Goal: Information Seeking & Learning: Learn about a topic

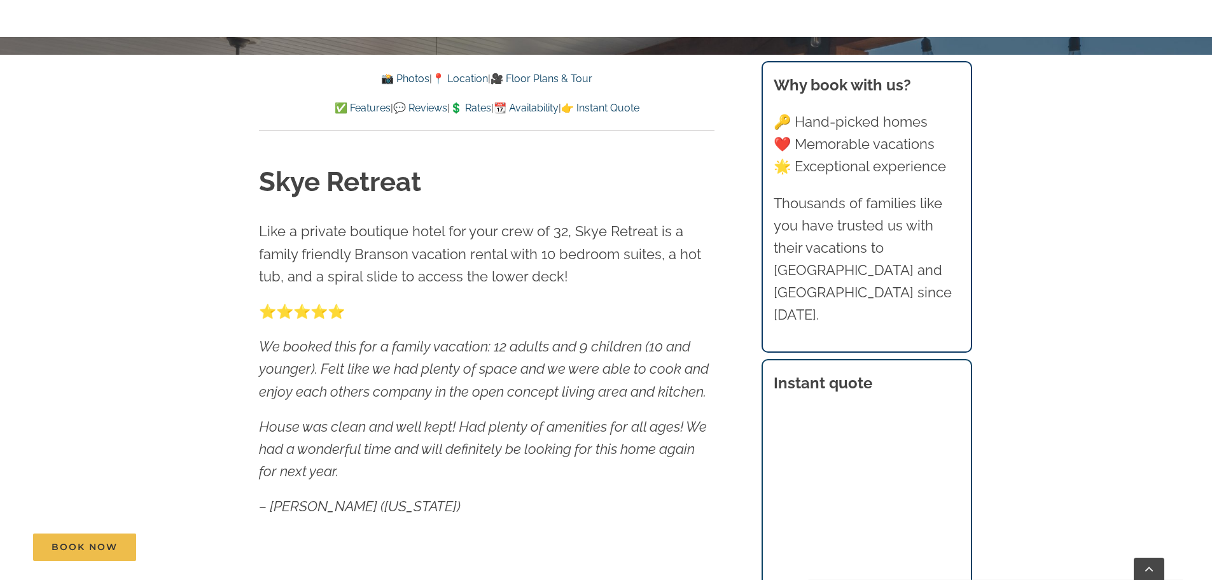
scroll to position [573, 0]
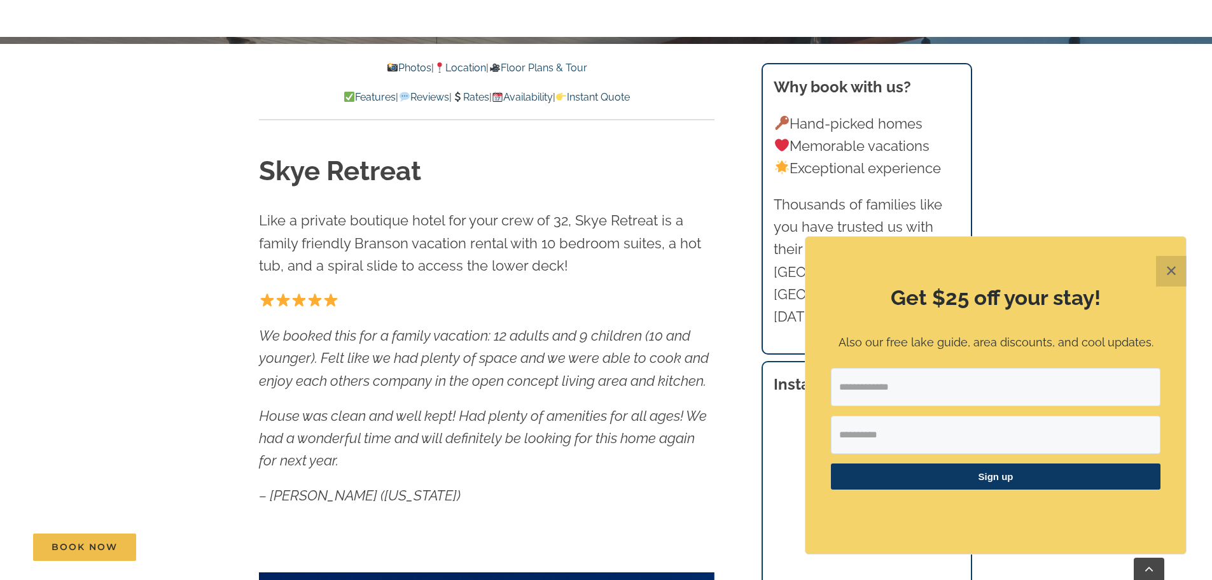
click at [1178, 272] on button "✕" at bounding box center [1171, 271] width 31 height 31
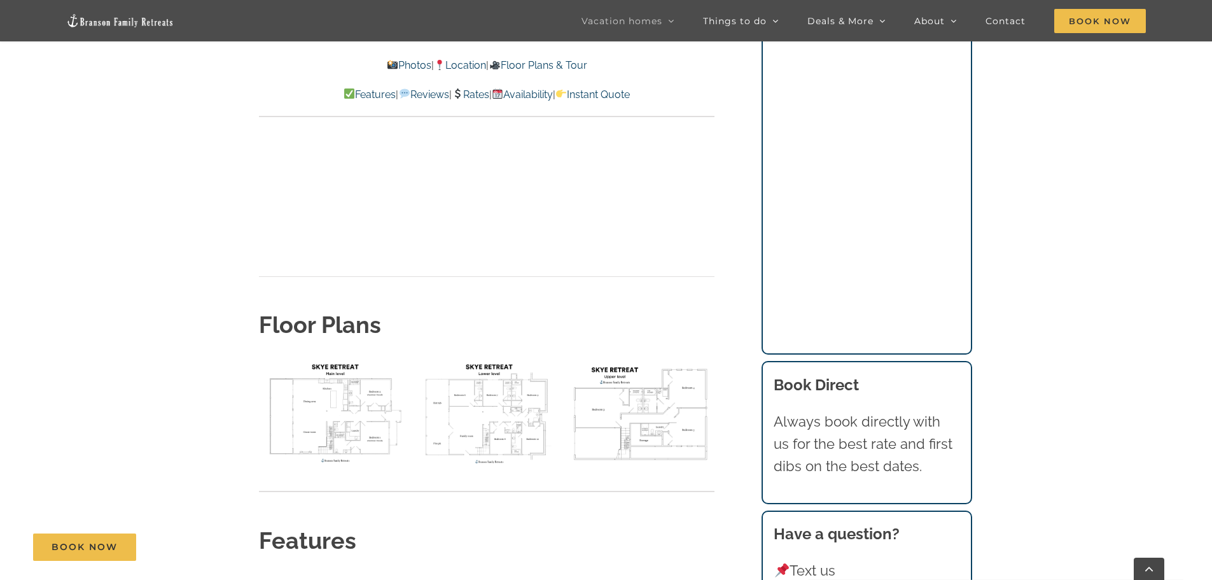
scroll to position [4581, 0]
click at [356, 356] on img "floor plan Skye main level" at bounding box center [333, 409] width 148 height 111
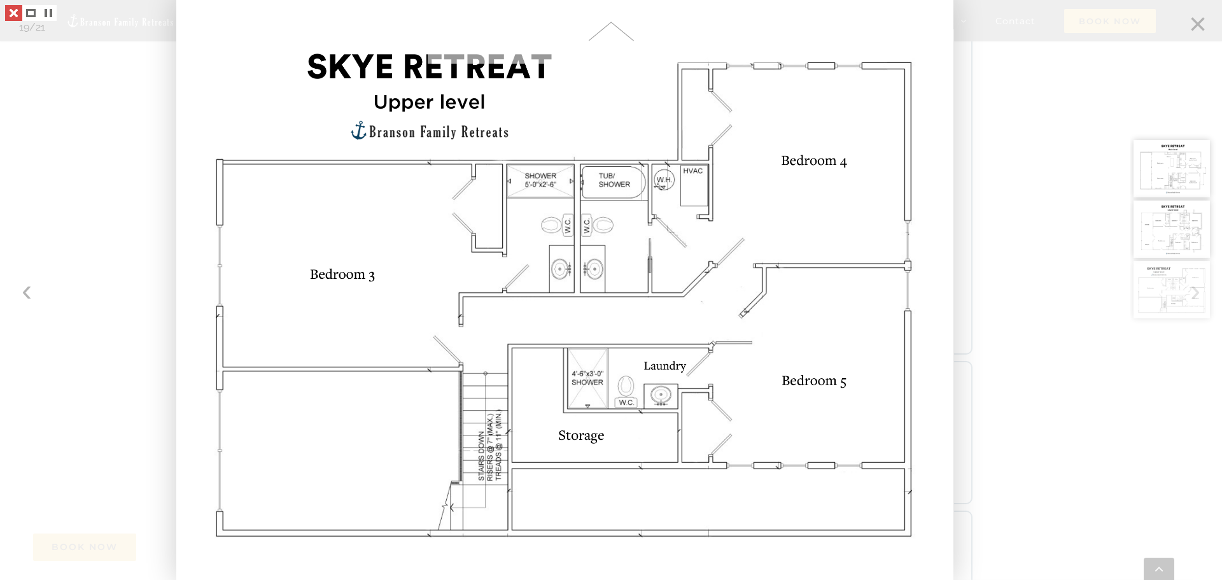
click at [10, 13] on link at bounding box center [13, 13] width 17 height 16
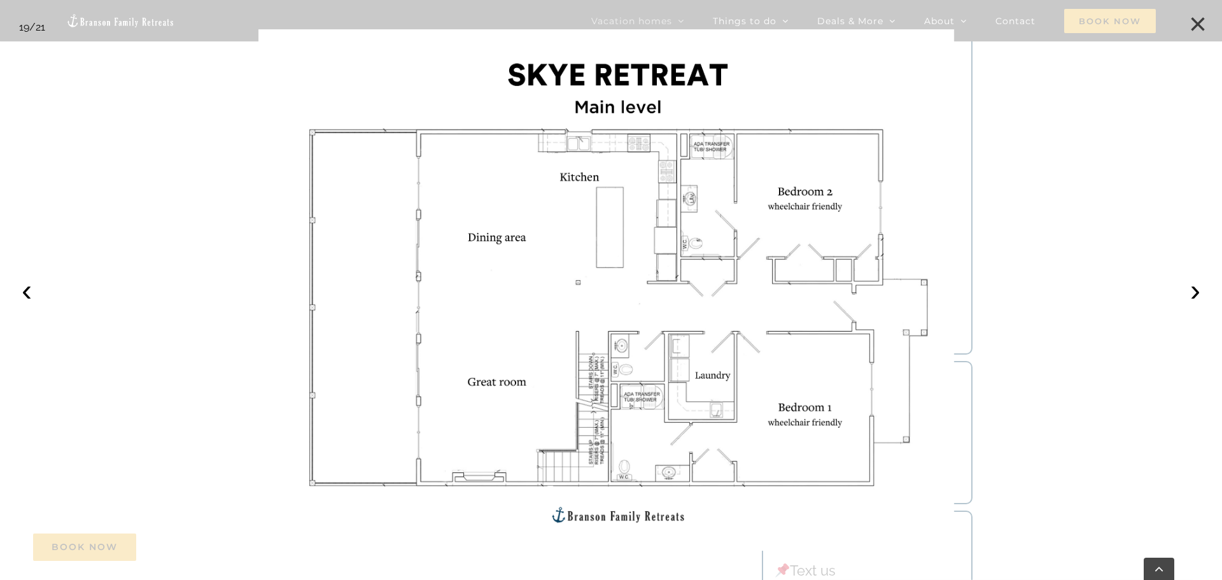
click at [1202, 27] on button "×" at bounding box center [1197, 24] width 28 height 28
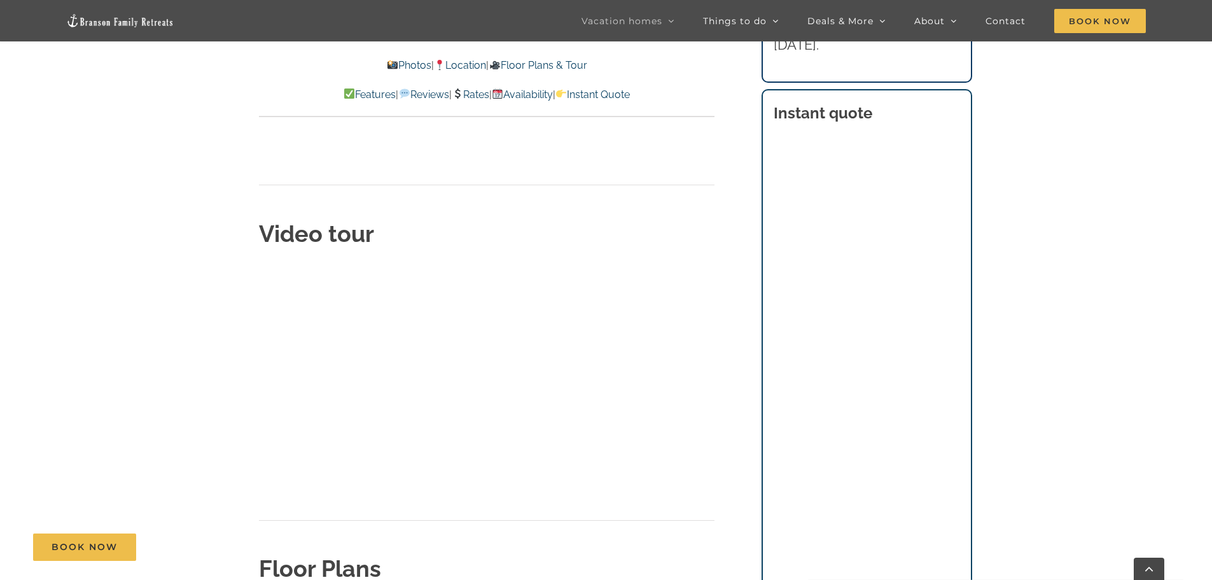
scroll to position [4326, 0]
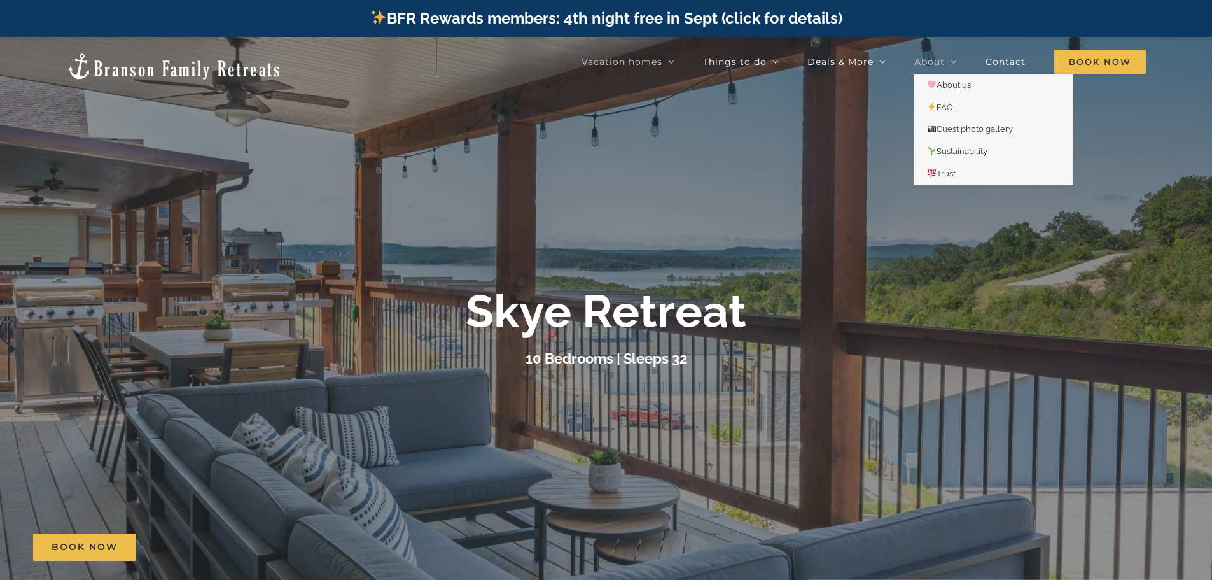
click at [945, 60] on span "About" at bounding box center [929, 61] width 31 height 9
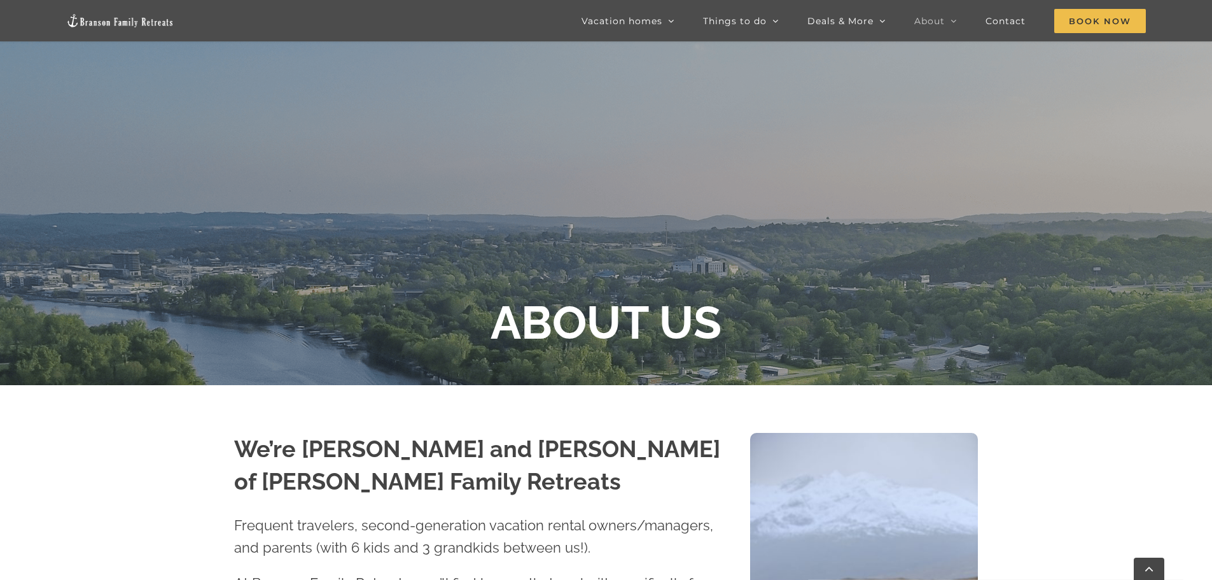
scroll to position [127, 0]
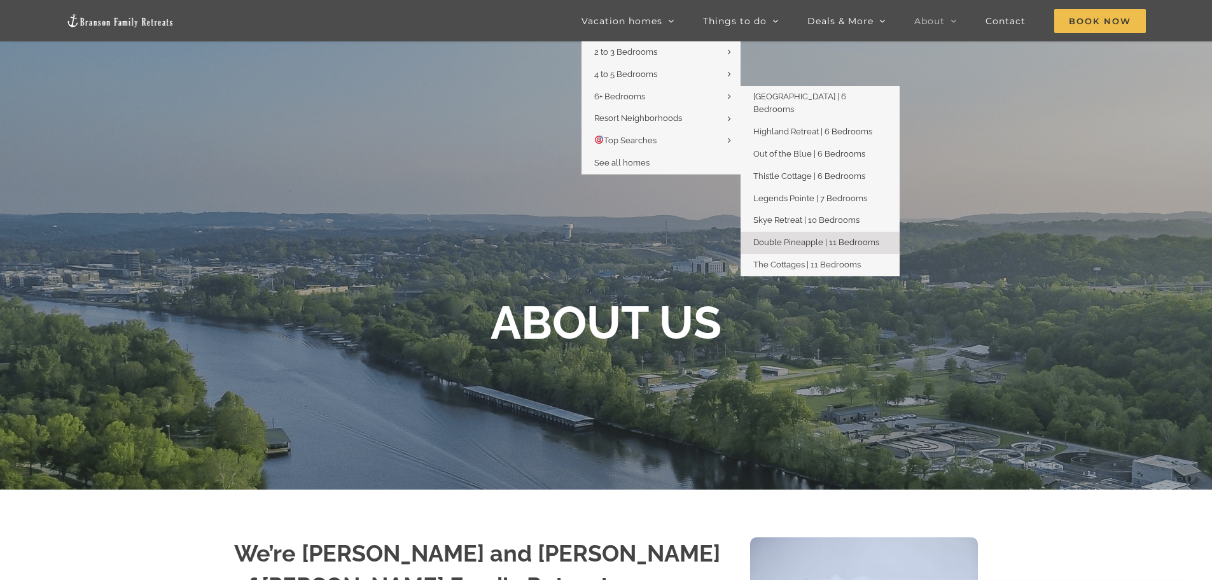
click at [830, 237] on span "Double Pineapple | 11 Bedrooms" at bounding box center [816, 242] width 126 height 10
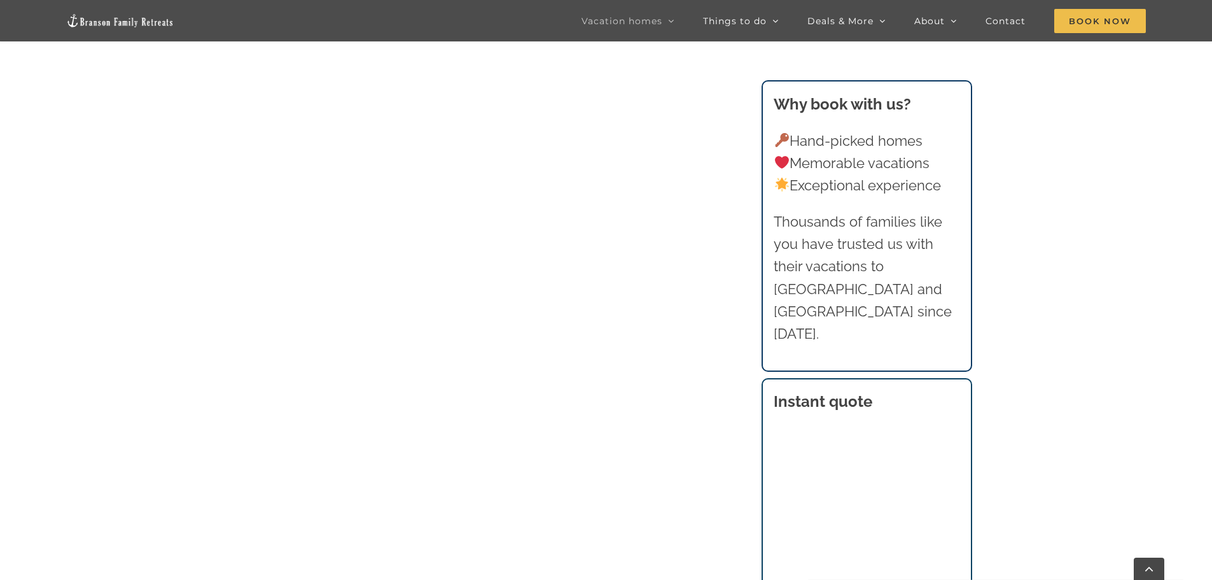
scroll to position [891, 0]
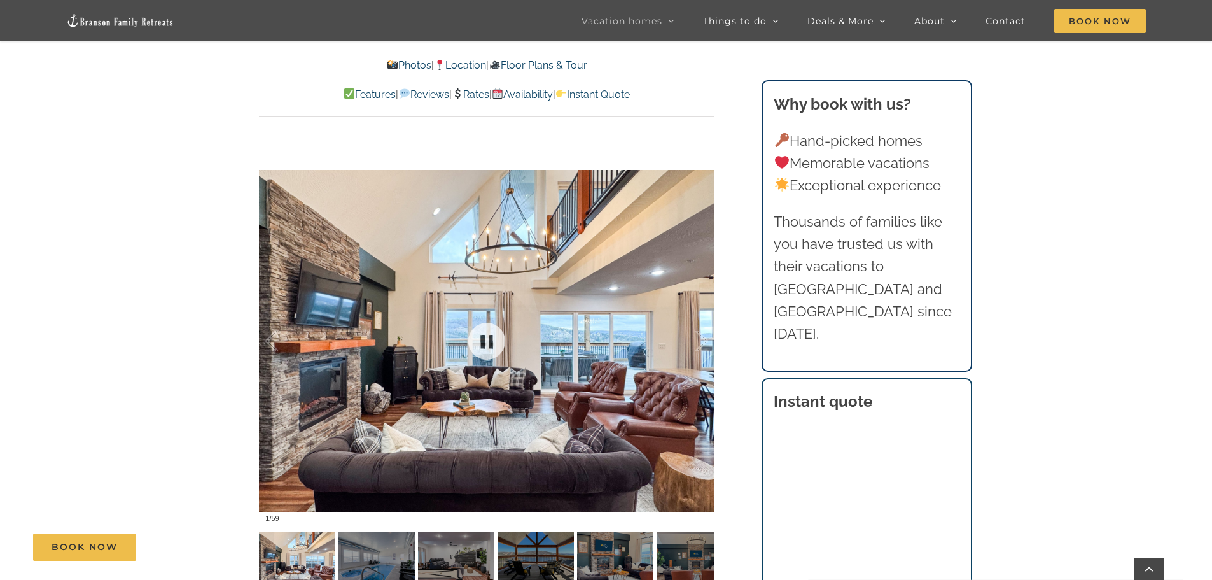
scroll to position [954, 0]
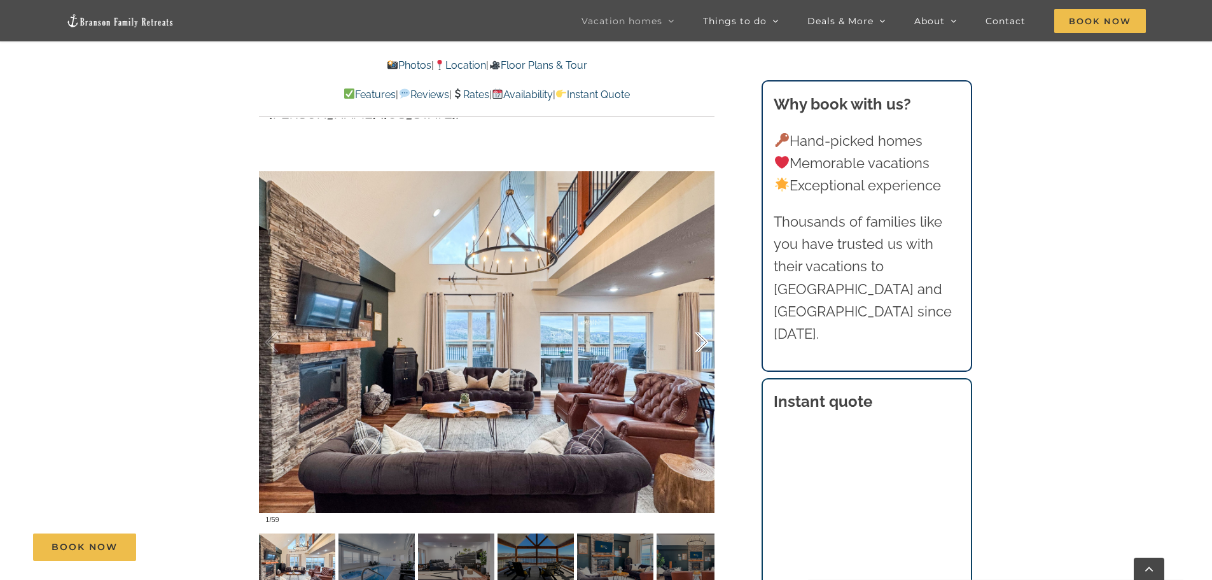
click at [699, 337] on div at bounding box center [688, 342] width 39 height 79
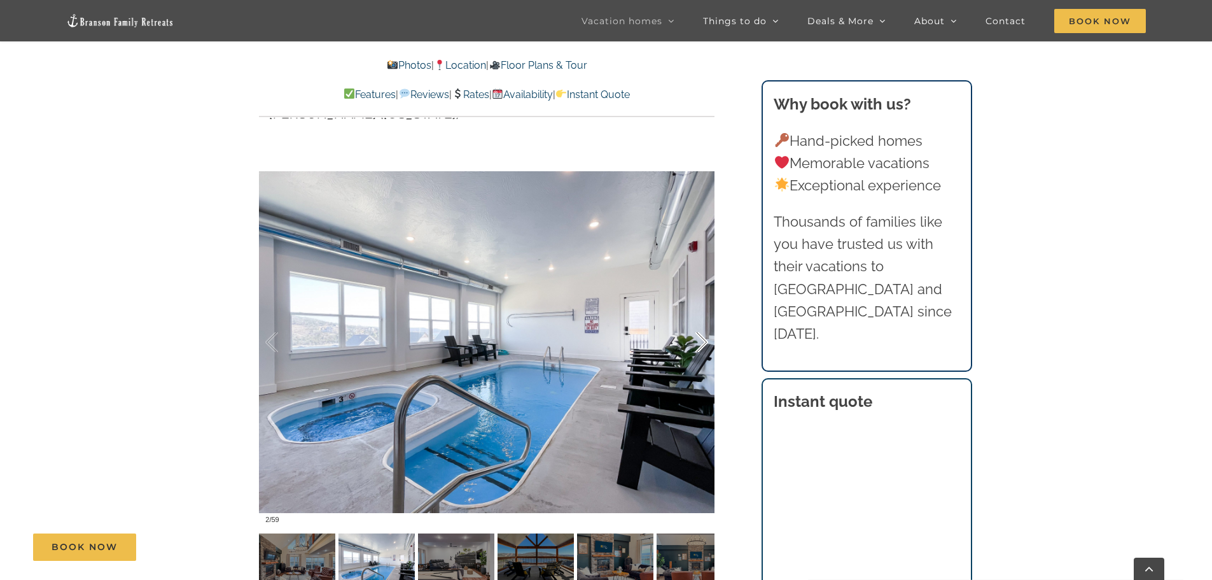
click at [701, 339] on div at bounding box center [688, 342] width 39 height 79
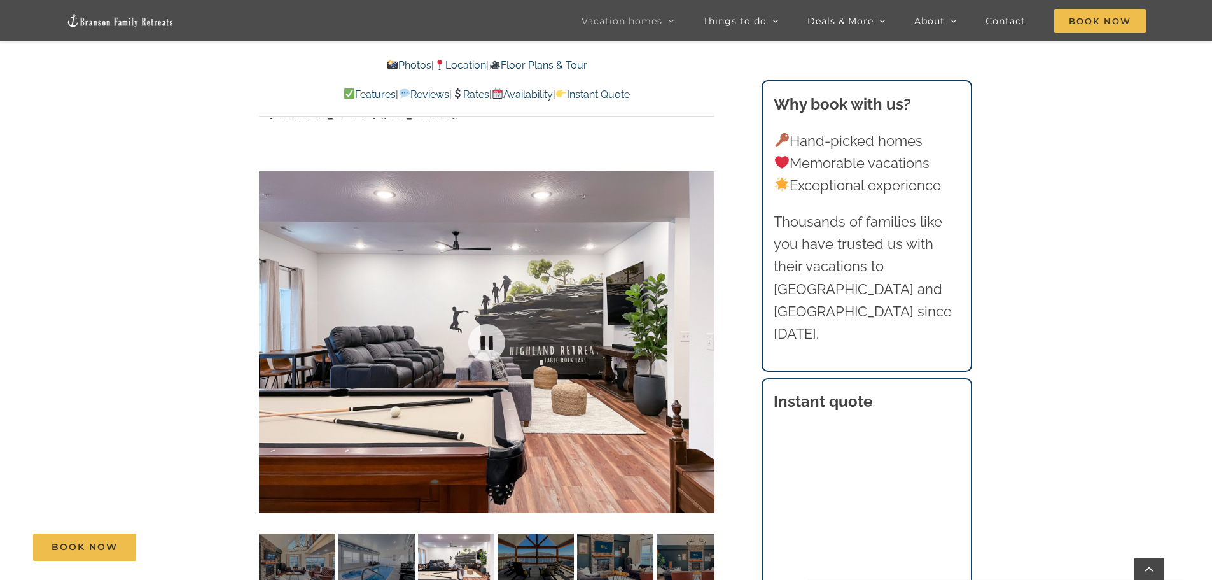
click at [702, 344] on div at bounding box center [487, 342] width 456 height 374
click at [702, 344] on div at bounding box center [688, 342] width 39 height 79
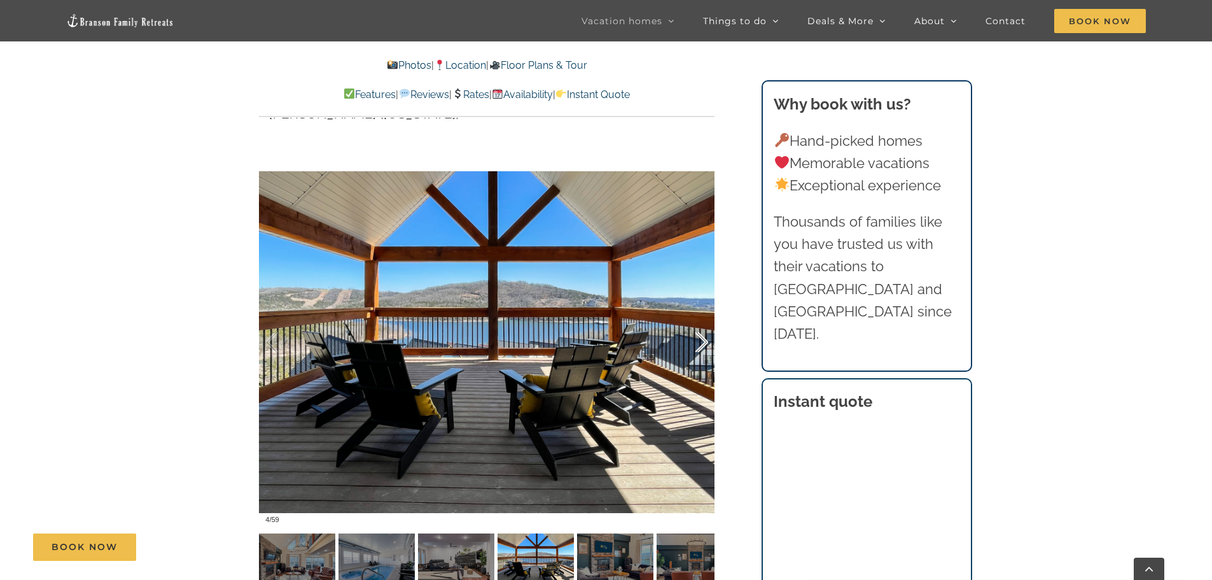
click at [702, 344] on div at bounding box center [688, 342] width 39 height 79
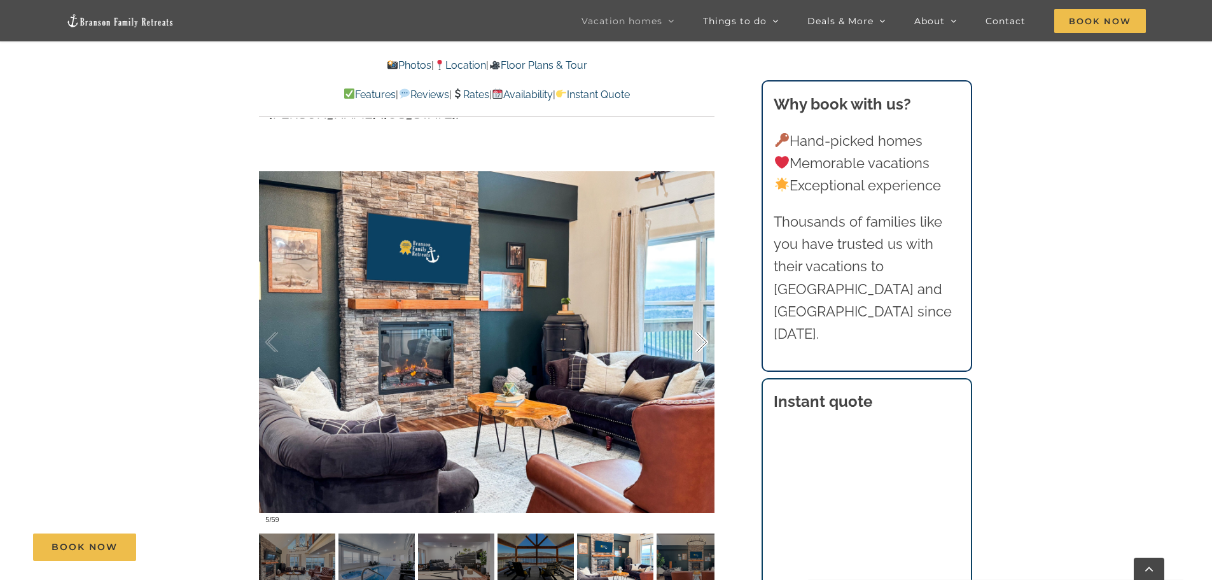
click at [702, 344] on div at bounding box center [688, 342] width 39 height 79
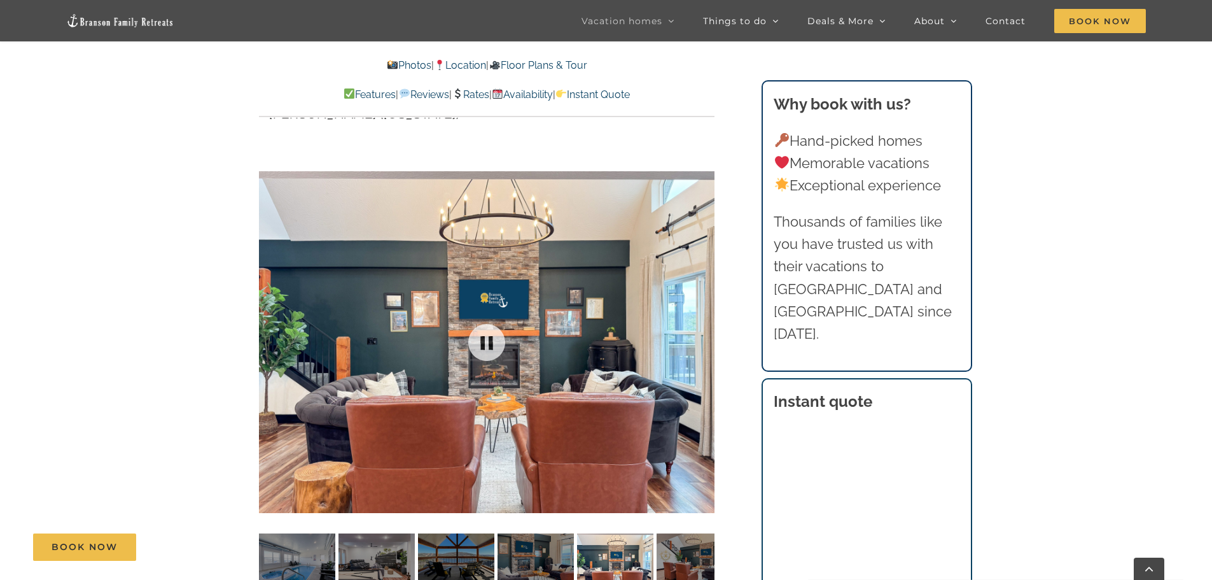
click at [702, 344] on div at bounding box center [487, 342] width 456 height 374
click at [701, 341] on div at bounding box center [688, 342] width 39 height 79
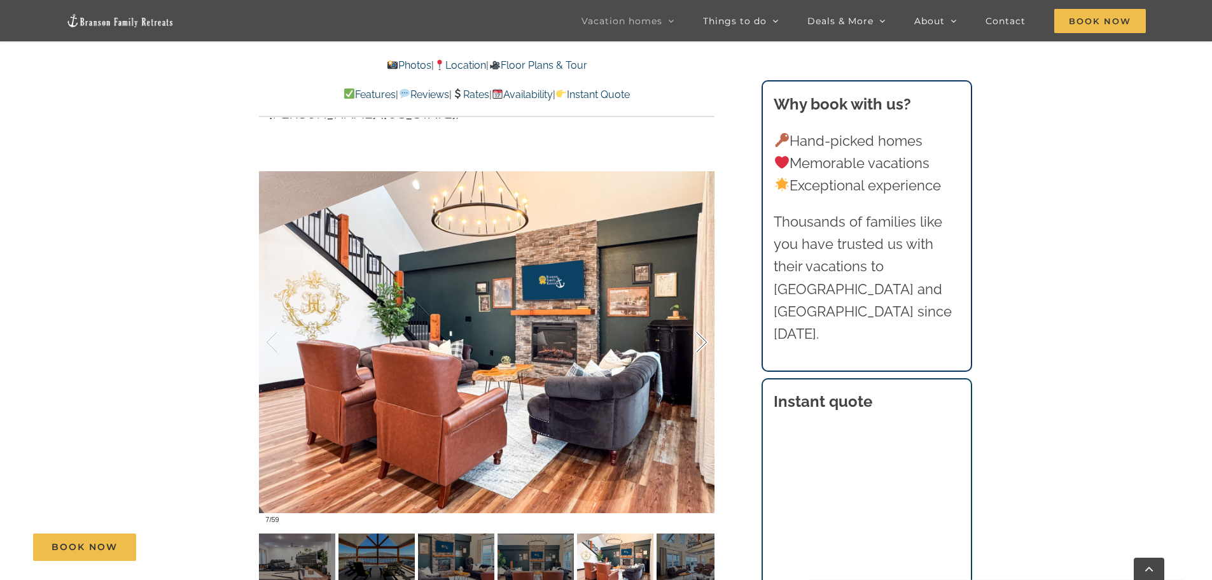
click at [701, 341] on div at bounding box center [688, 342] width 39 height 79
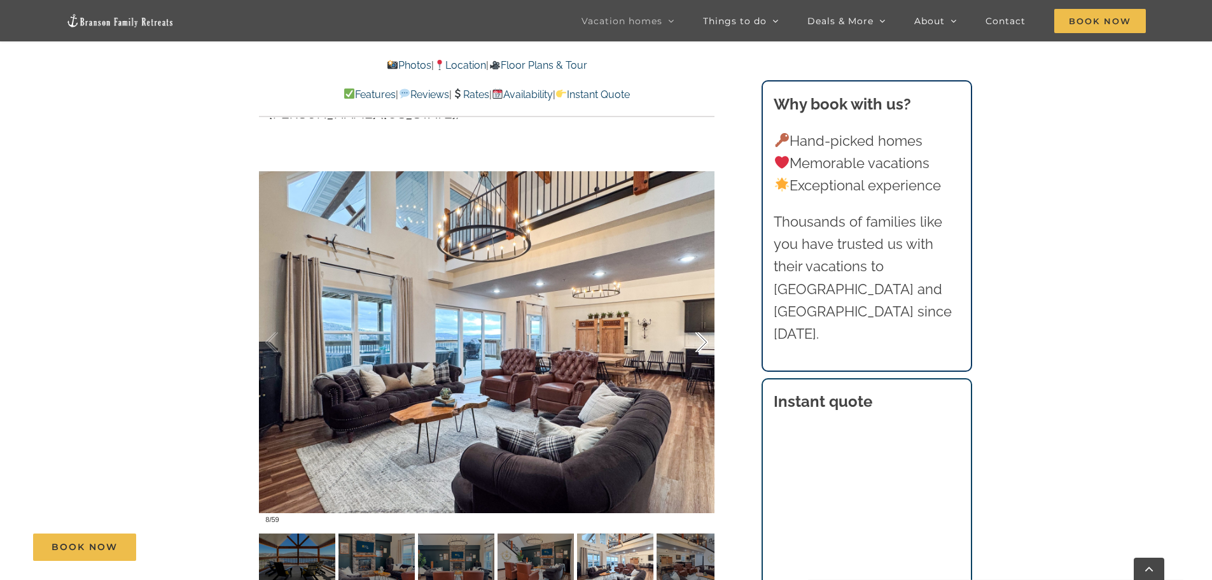
click at [701, 344] on div at bounding box center [688, 342] width 39 height 79
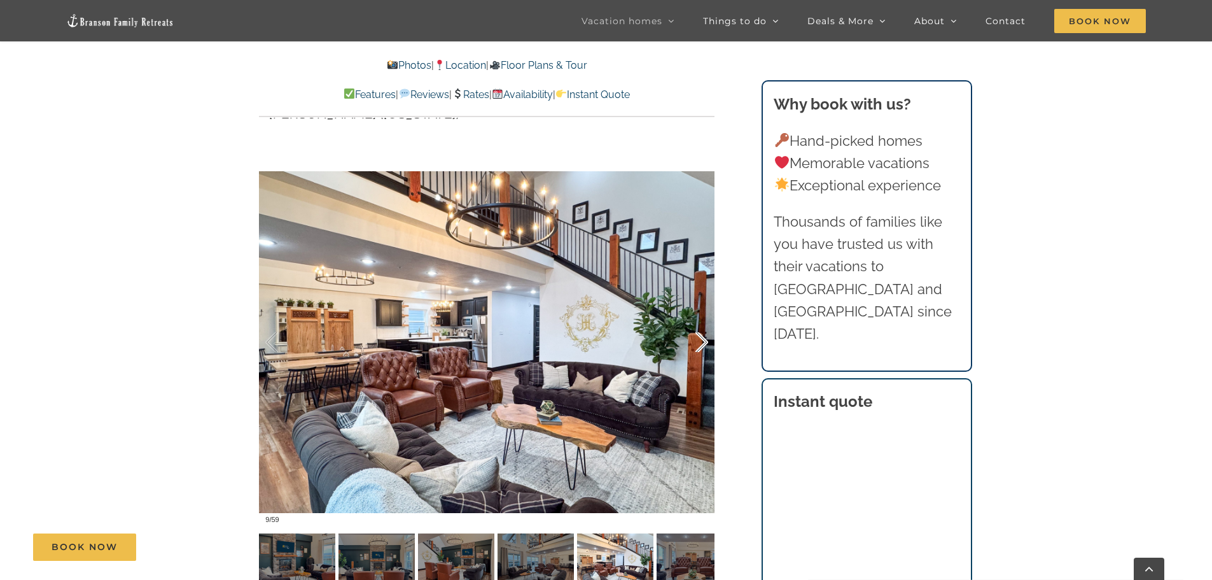
click at [701, 344] on div at bounding box center [688, 342] width 39 height 79
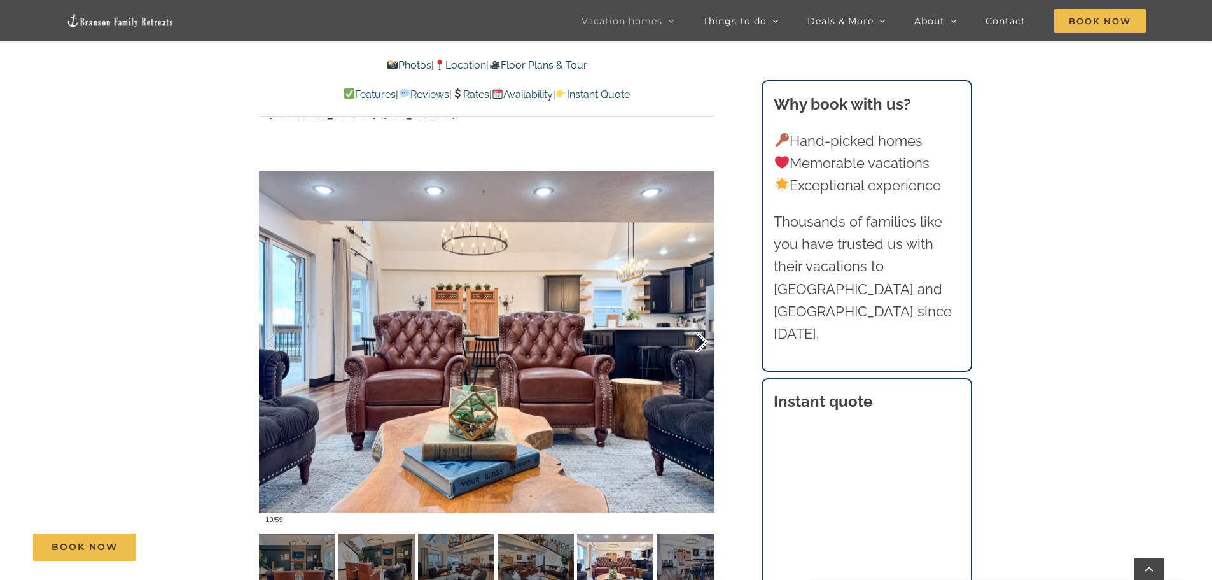
click at [701, 344] on div at bounding box center [688, 342] width 39 height 79
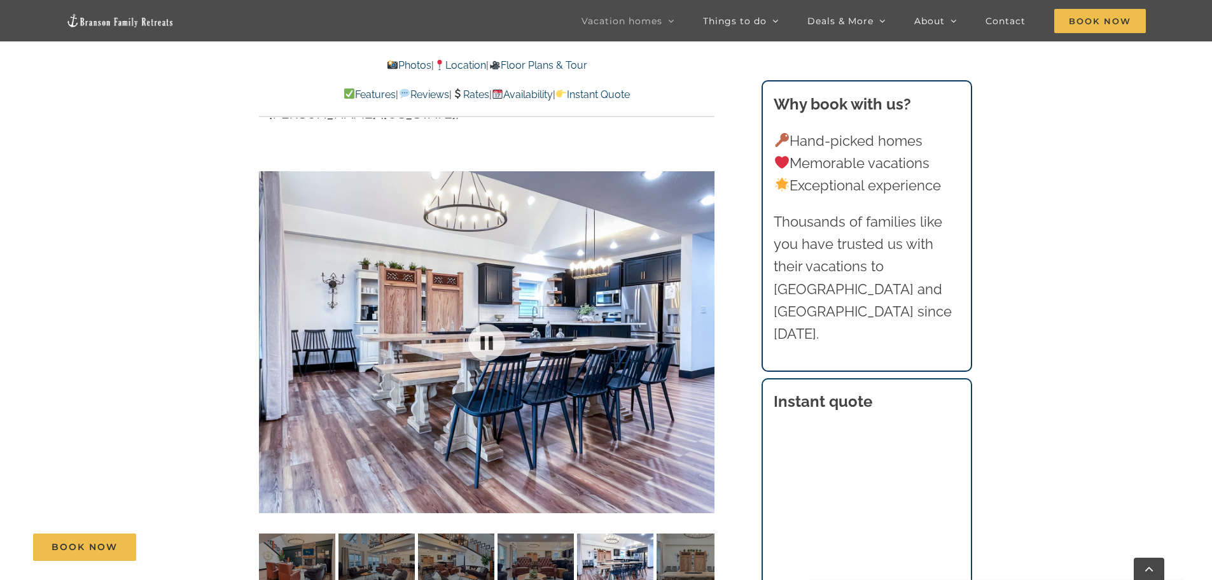
click at [701, 344] on div at bounding box center [487, 342] width 456 height 374
click at [699, 339] on div at bounding box center [688, 342] width 39 height 79
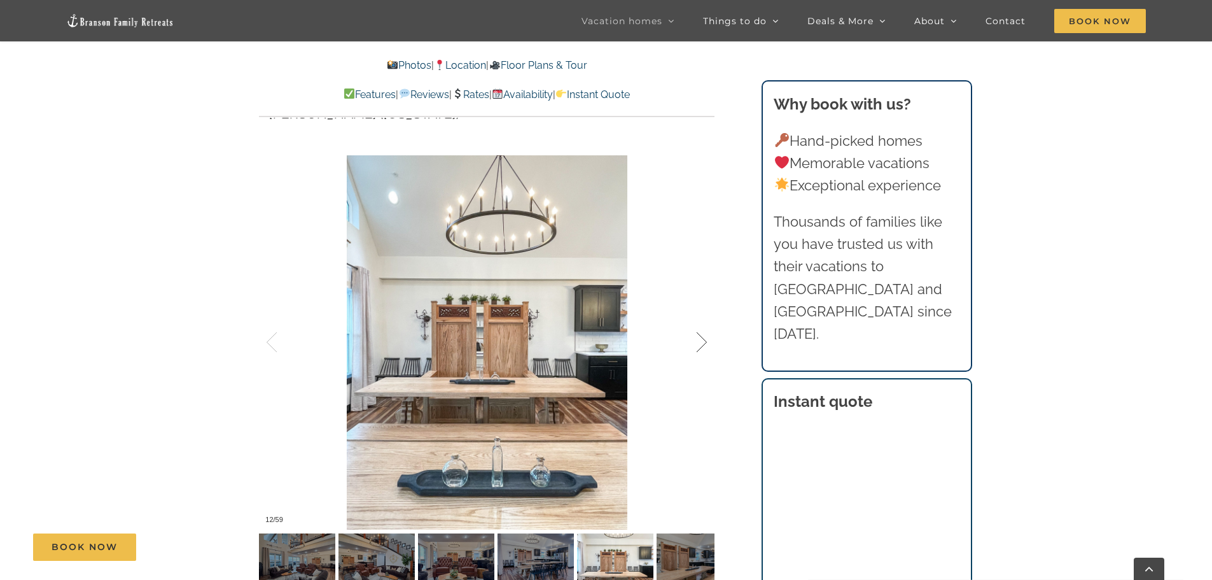
click at [702, 337] on div at bounding box center [688, 342] width 39 height 79
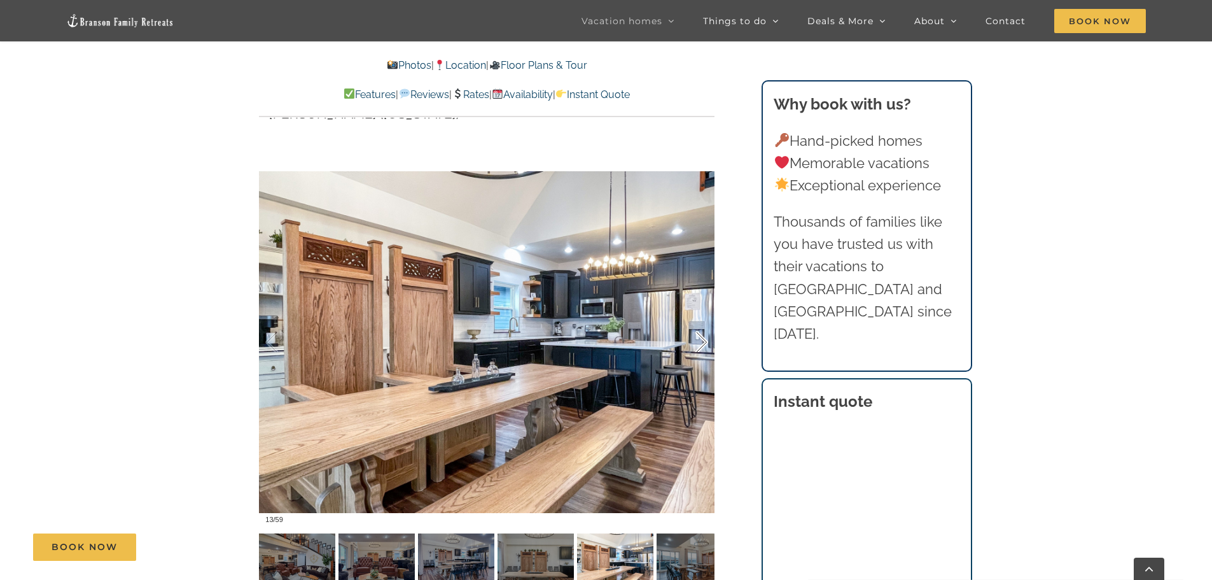
click at [702, 345] on div at bounding box center [688, 342] width 39 height 79
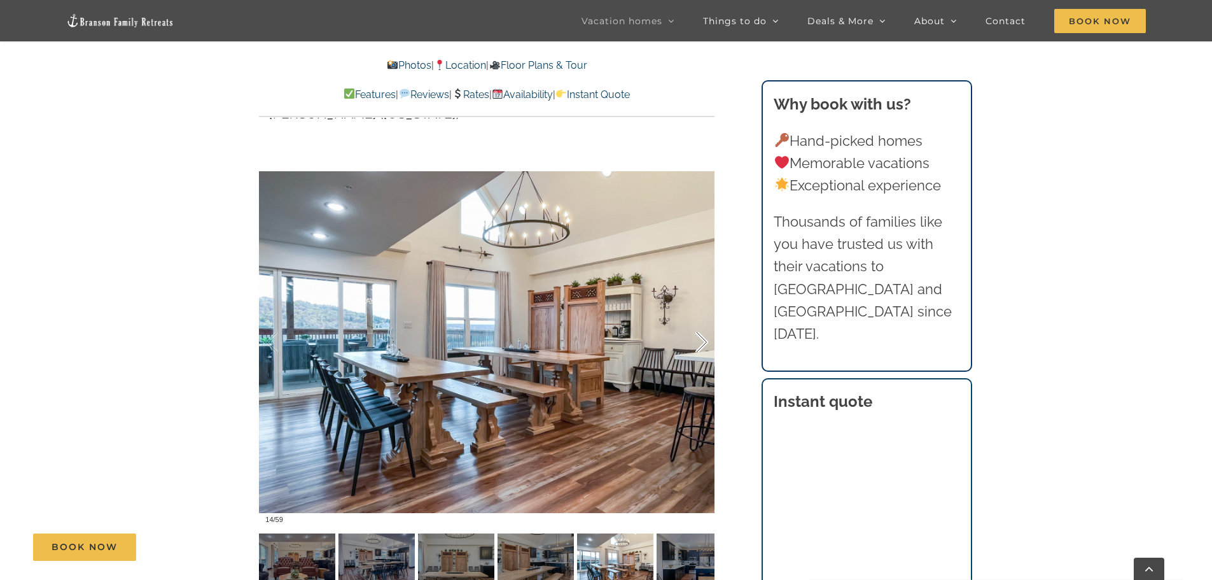
click at [707, 338] on div at bounding box center [688, 342] width 39 height 79
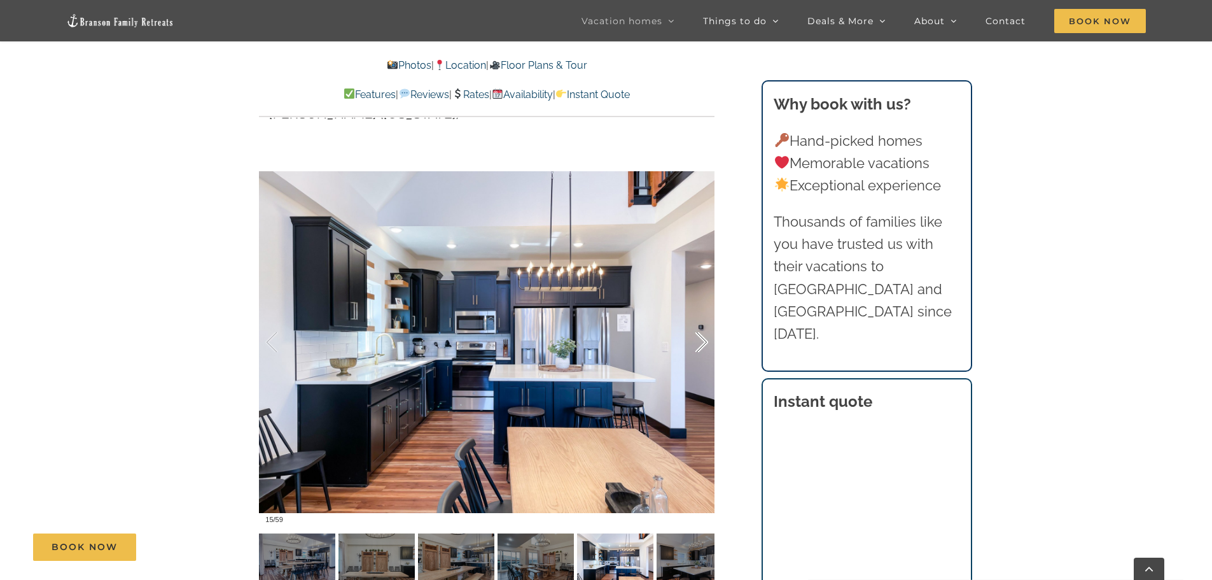
click at [707, 338] on div at bounding box center [688, 342] width 39 height 79
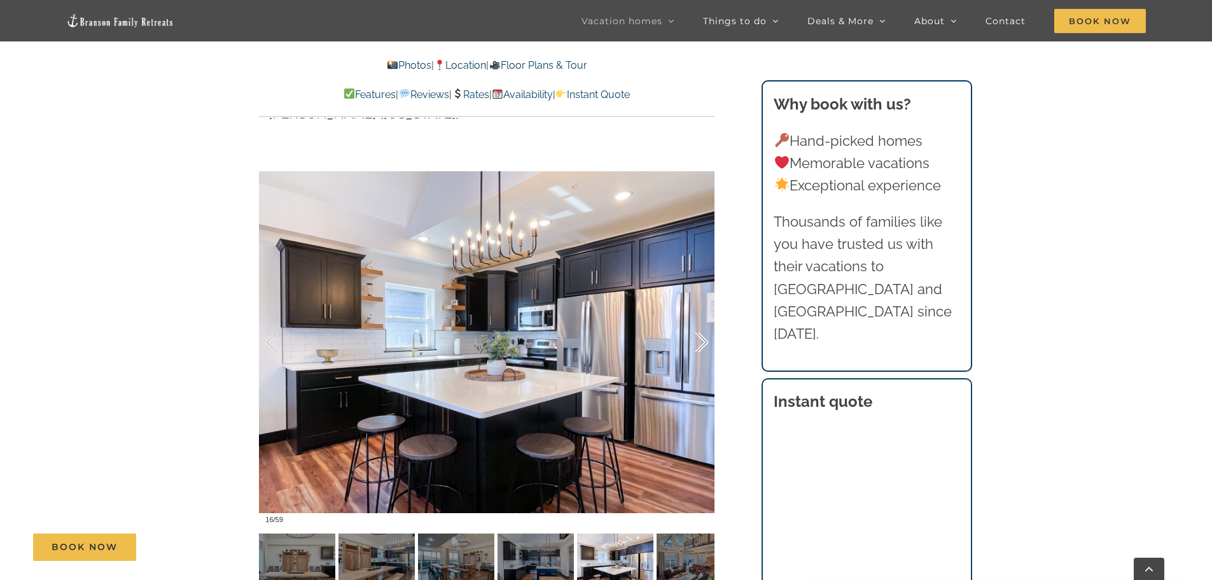
click at [707, 338] on div at bounding box center [688, 342] width 39 height 79
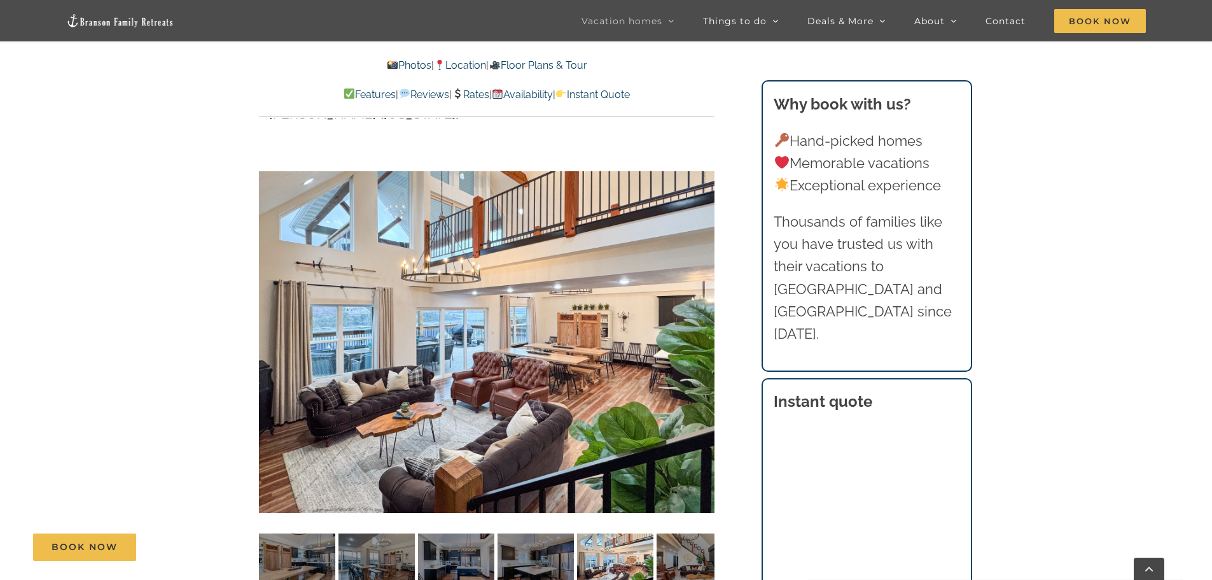
click at [707, 338] on div at bounding box center [726, 342] width 39 height 79
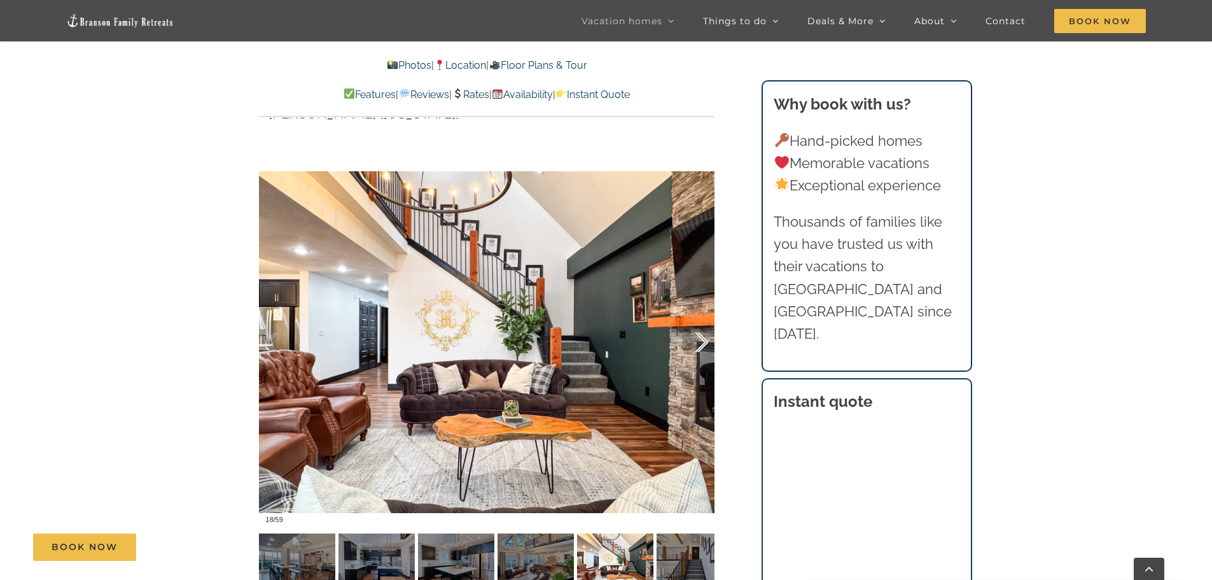
click at [706, 338] on div at bounding box center [688, 342] width 39 height 79
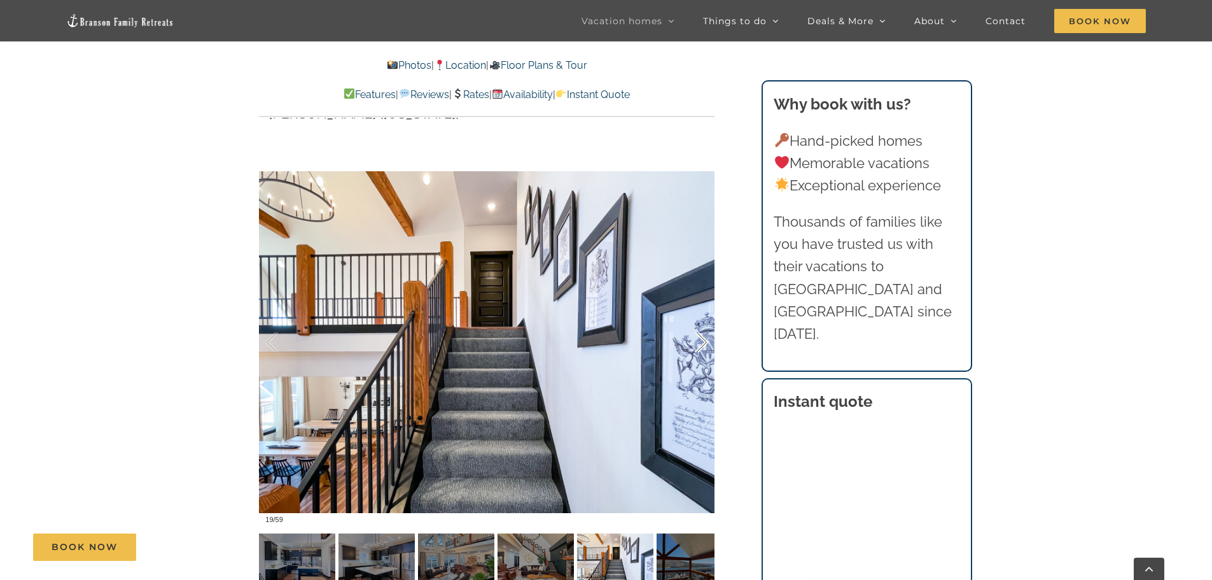
click at [702, 339] on div at bounding box center [688, 342] width 39 height 79
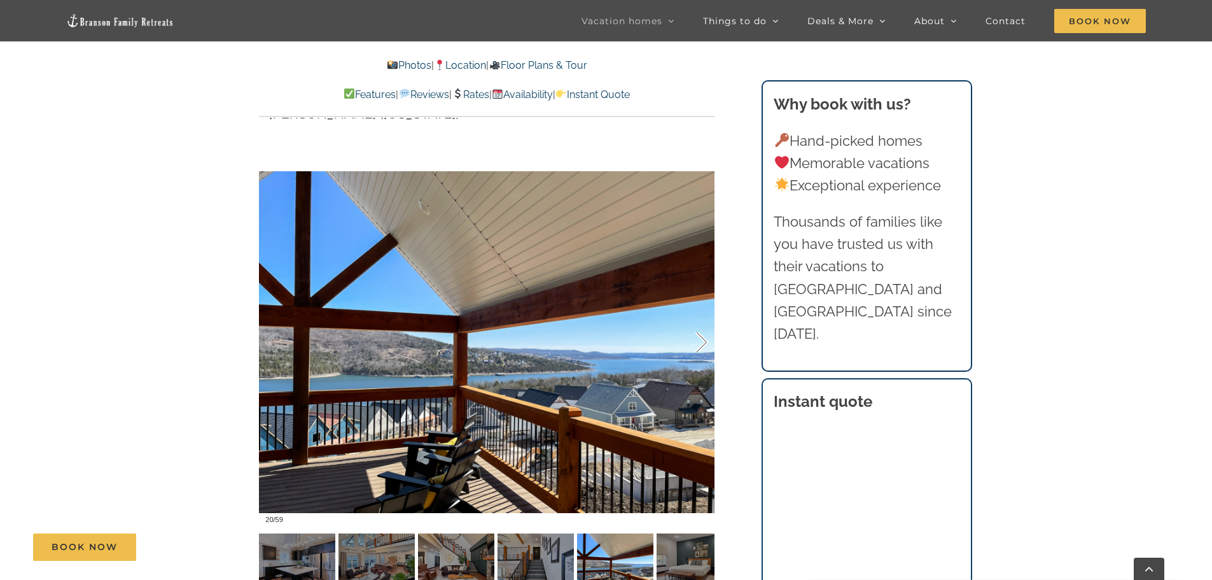
click at [702, 339] on div at bounding box center [688, 342] width 39 height 79
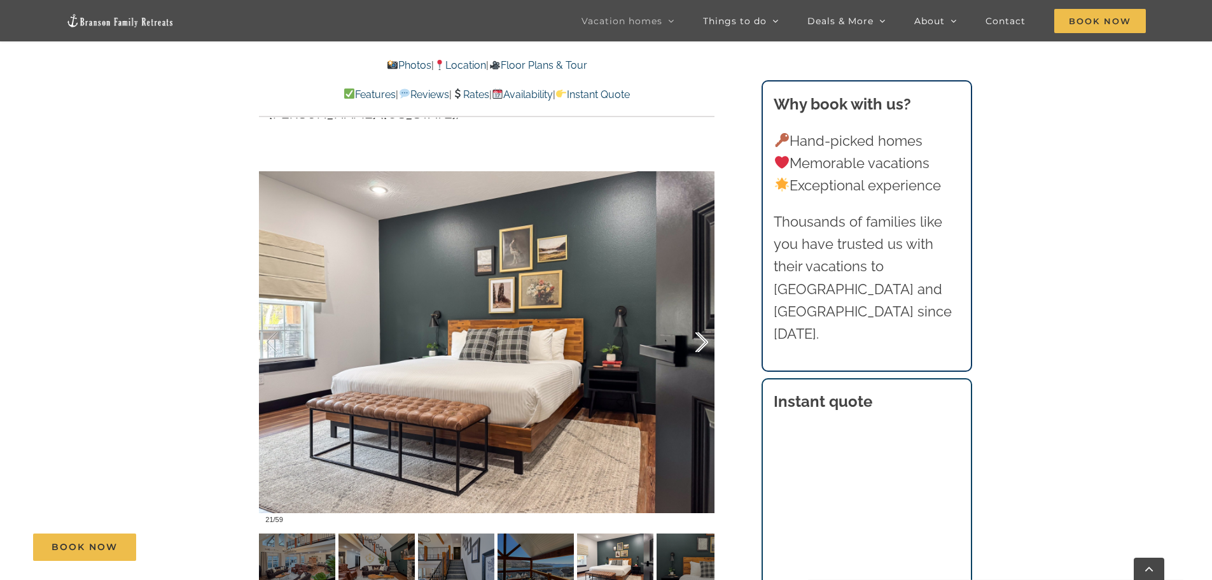
click at [702, 339] on div at bounding box center [688, 342] width 39 height 79
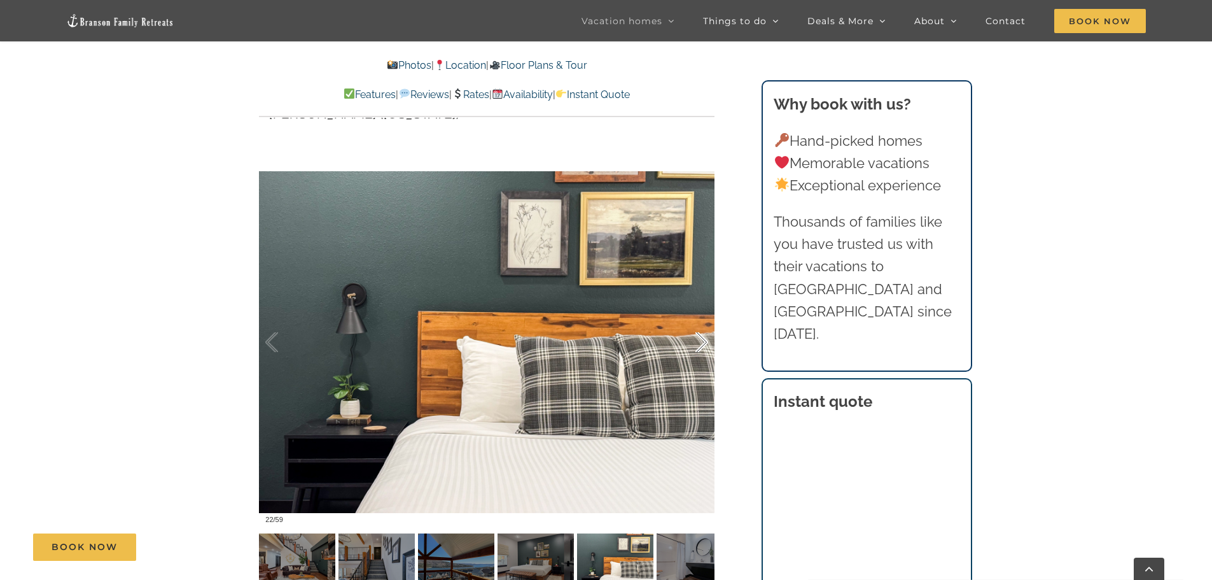
click at [702, 339] on div at bounding box center [688, 342] width 39 height 79
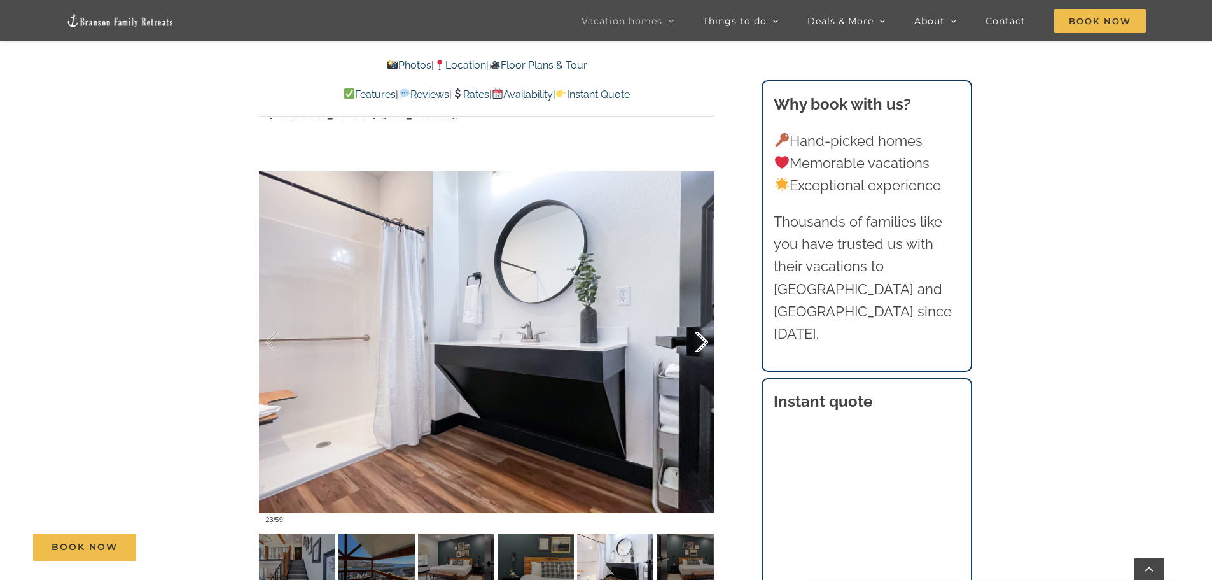
click at [702, 339] on div at bounding box center [688, 342] width 39 height 79
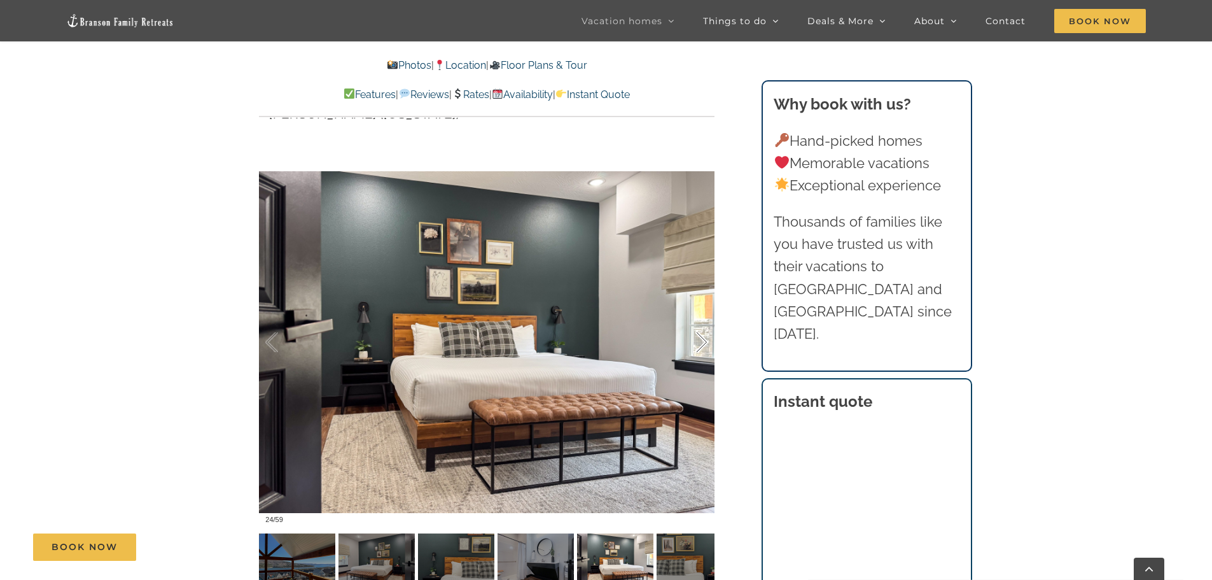
click at [702, 339] on div at bounding box center [688, 342] width 39 height 79
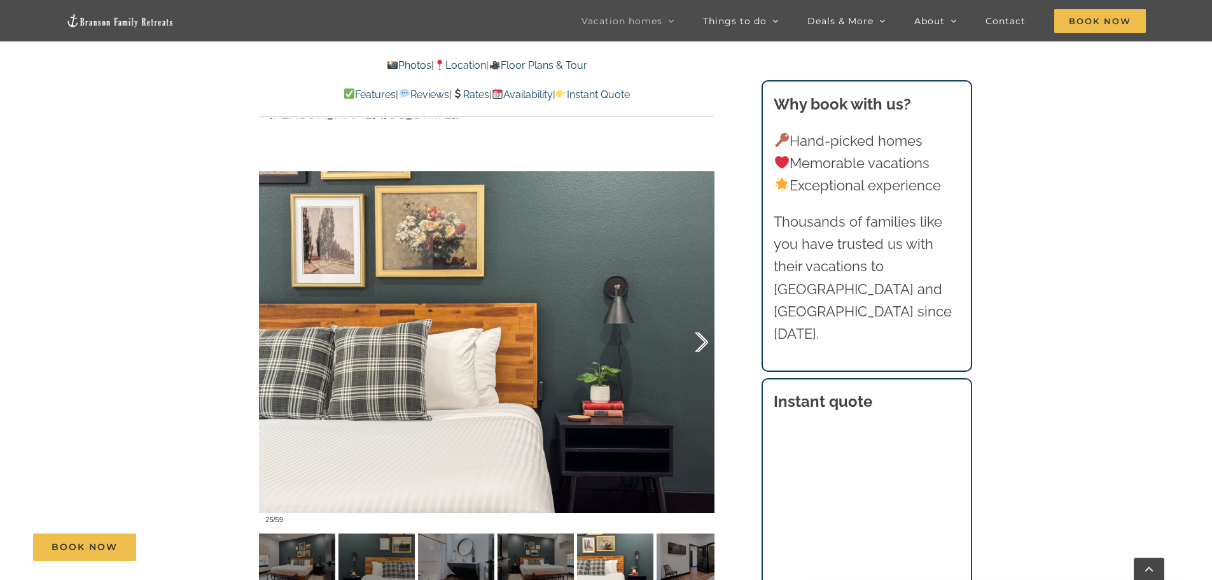
click at [702, 339] on div at bounding box center [688, 342] width 39 height 79
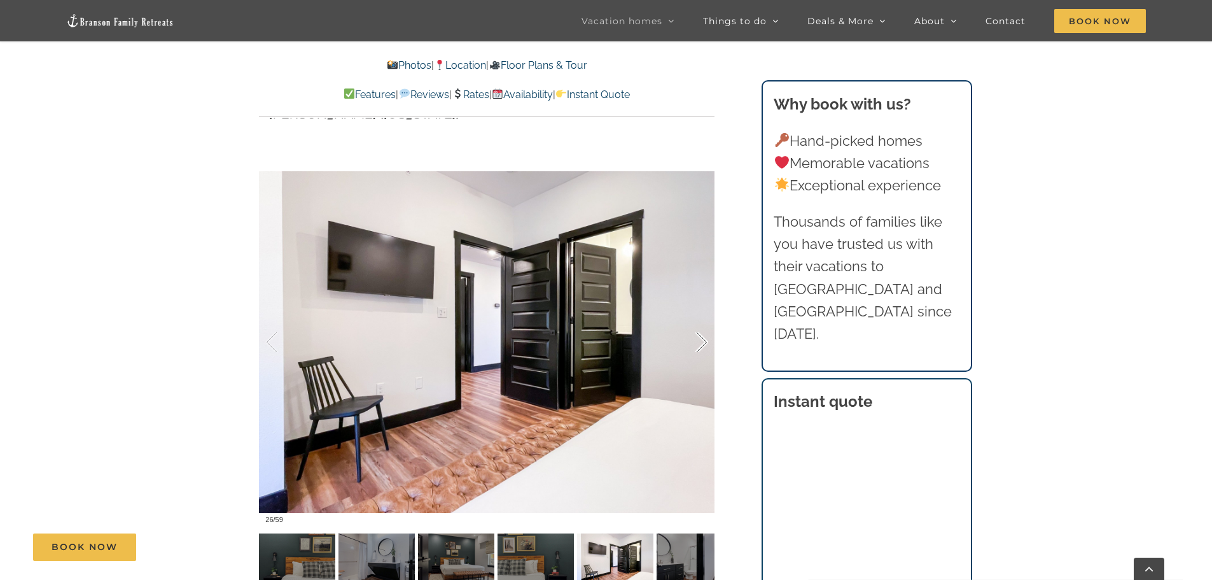
click at [702, 339] on div at bounding box center [688, 342] width 39 height 79
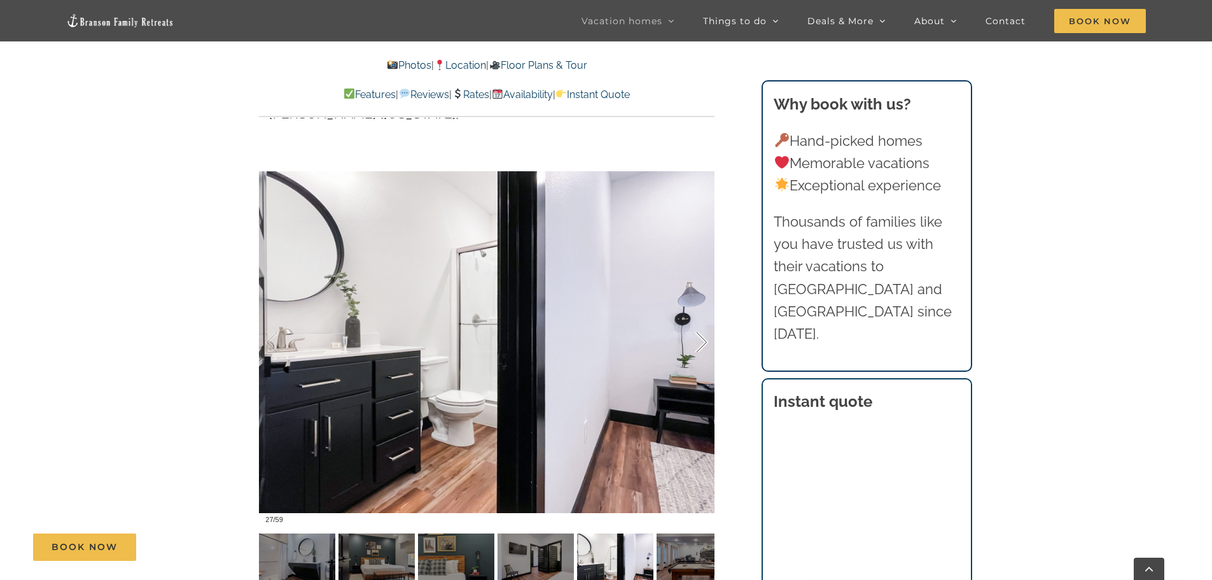
click at [702, 339] on div at bounding box center [688, 342] width 39 height 79
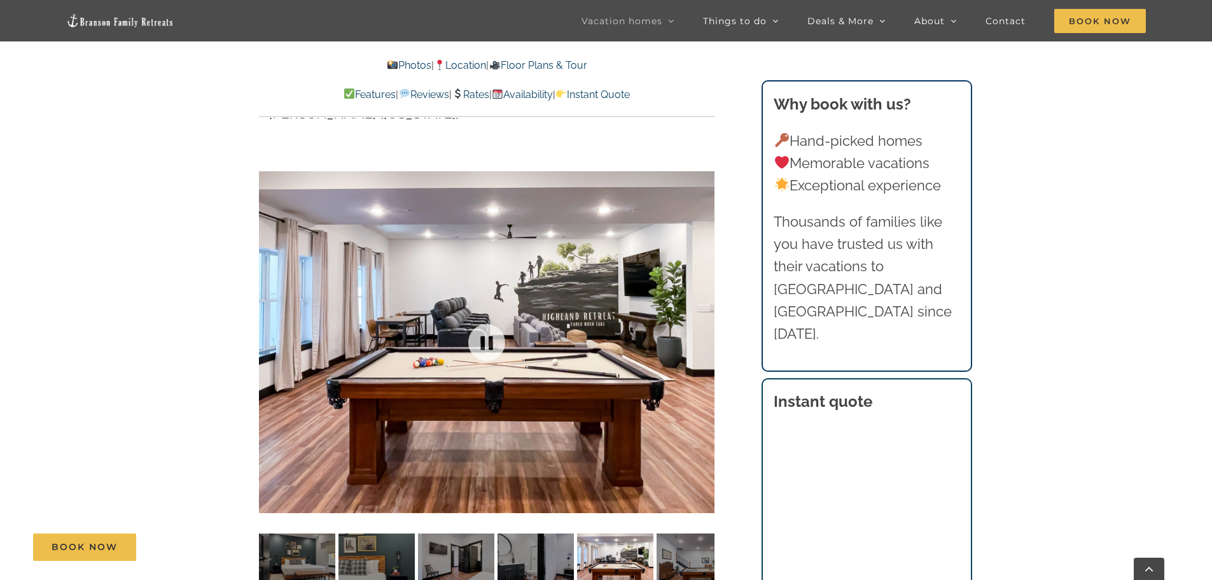
click at [702, 339] on div at bounding box center [487, 342] width 456 height 374
click at [702, 339] on div at bounding box center [688, 342] width 39 height 79
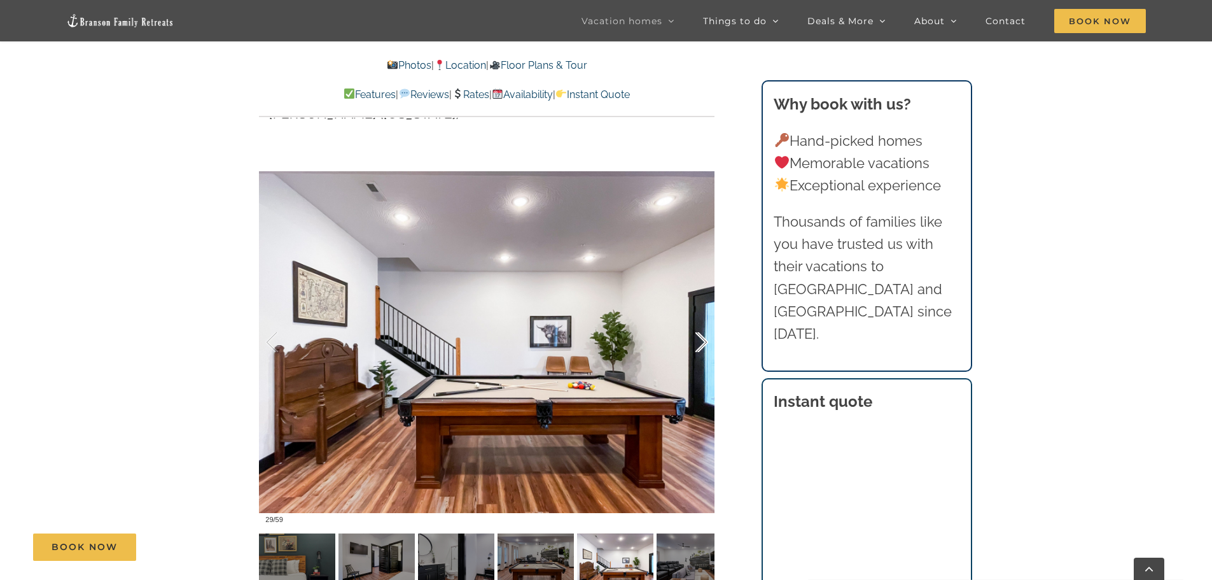
click at [702, 339] on div at bounding box center [688, 342] width 39 height 79
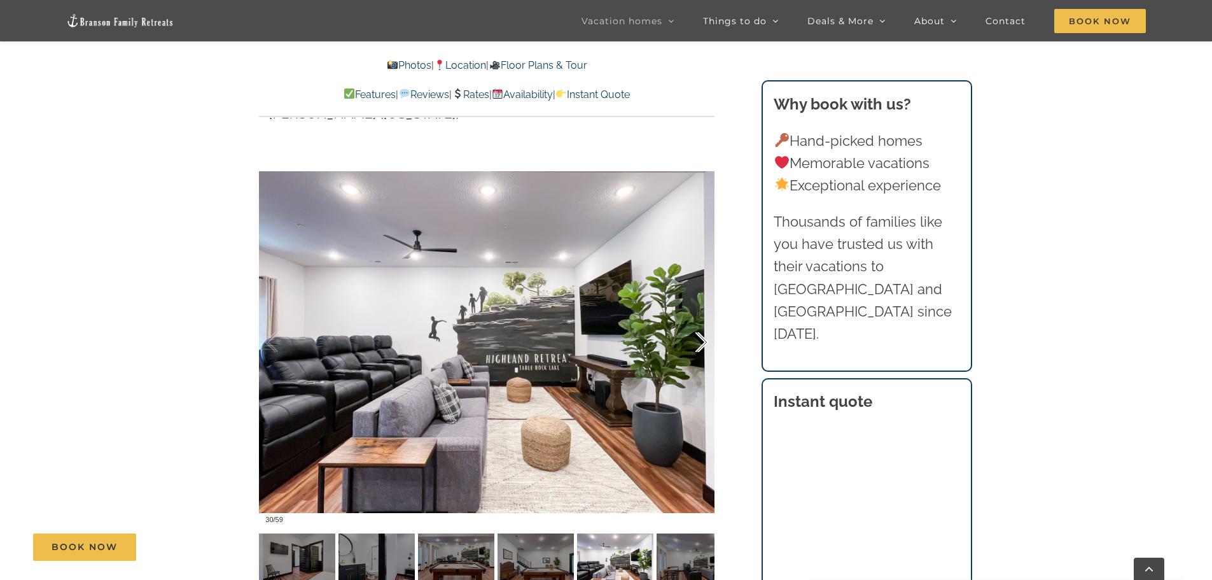
click at [702, 339] on div at bounding box center [688, 342] width 39 height 79
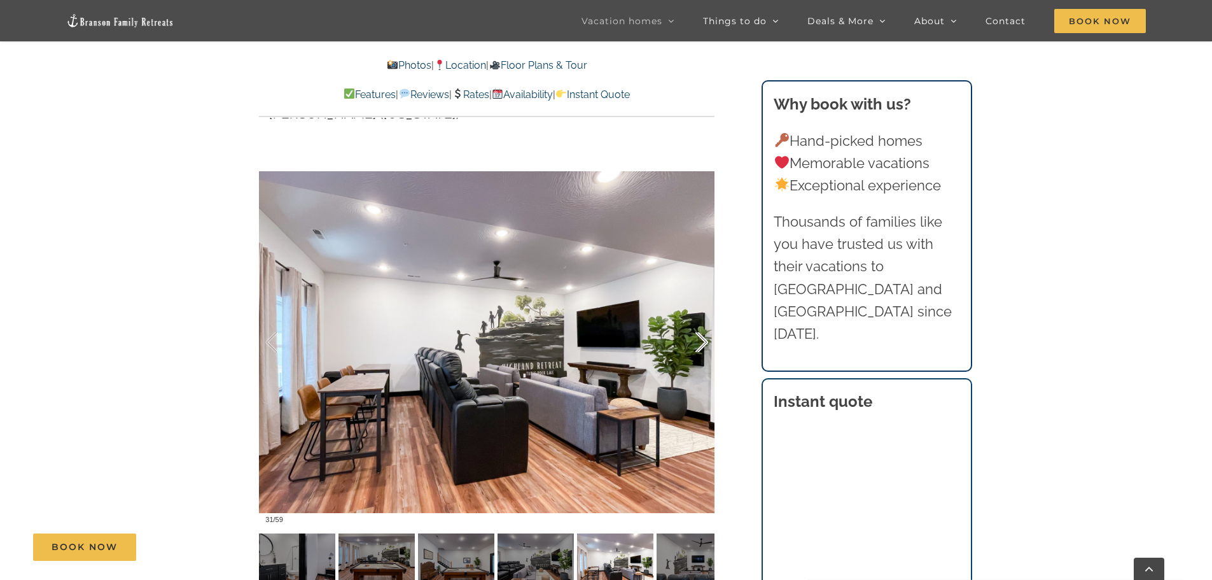
click at [702, 339] on div at bounding box center [688, 342] width 39 height 79
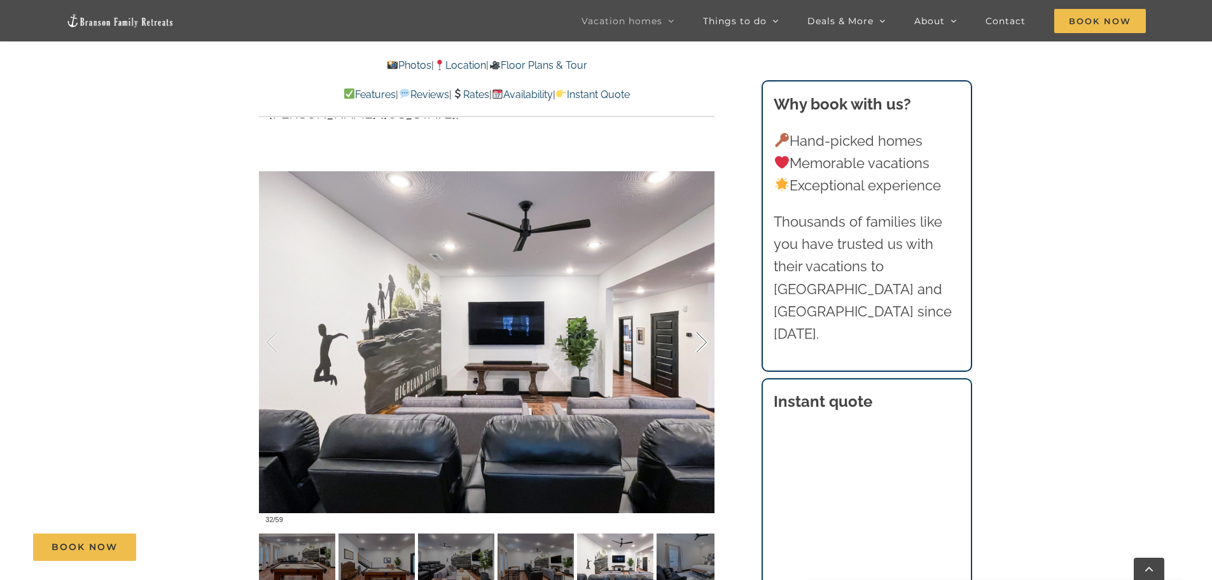
click at [702, 339] on div at bounding box center [688, 342] width 39 height 79
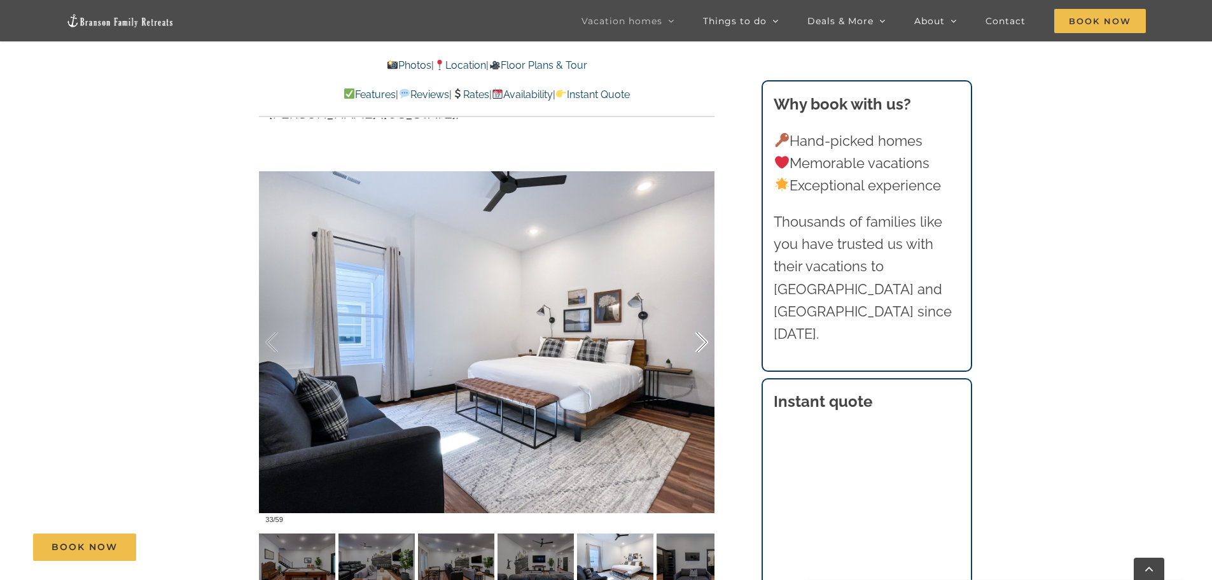
click at [702, 339] on div at bounding box center [688, 342] width 39 height 79
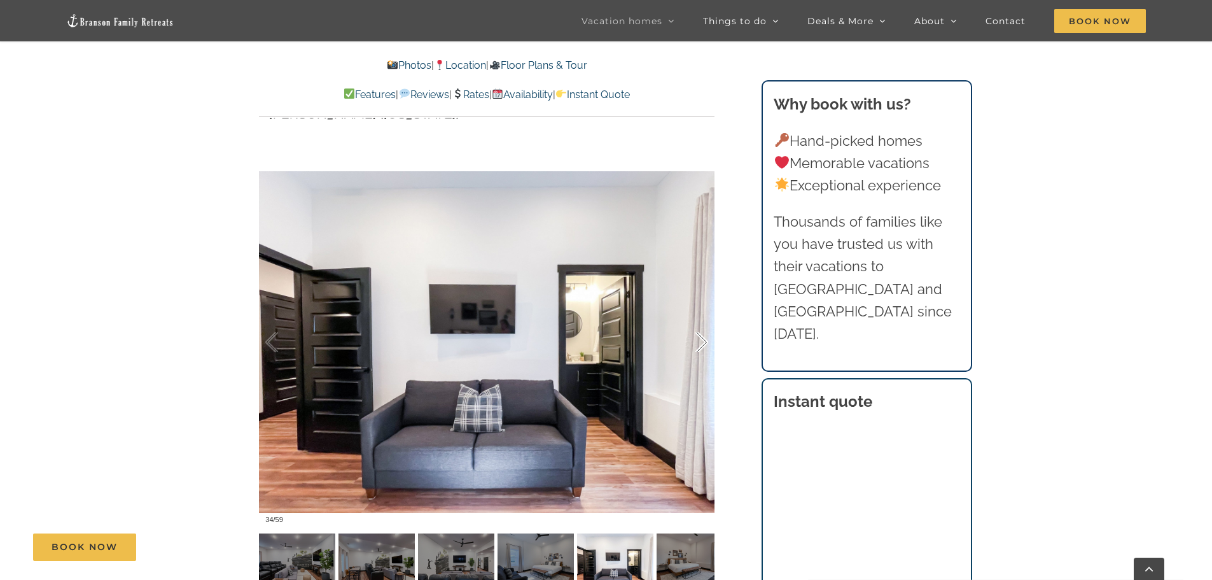
click at [702, 339] on div at bounding box center [688, 342] width 39 height 79
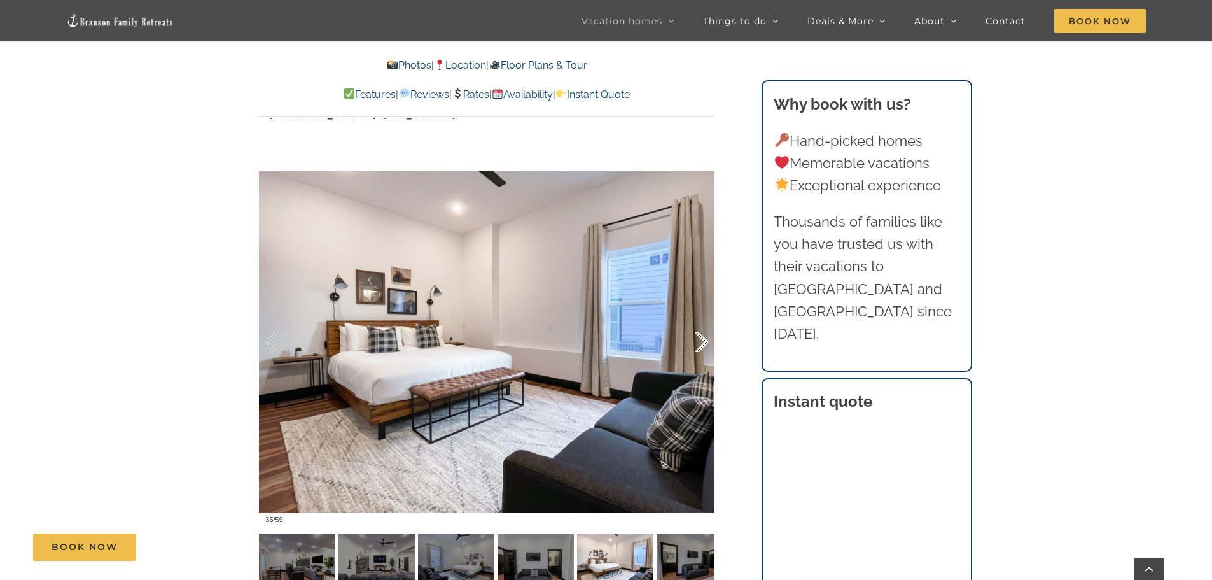
click at [702, 339] on div at bounding box center [688, 342] width 39 height 79
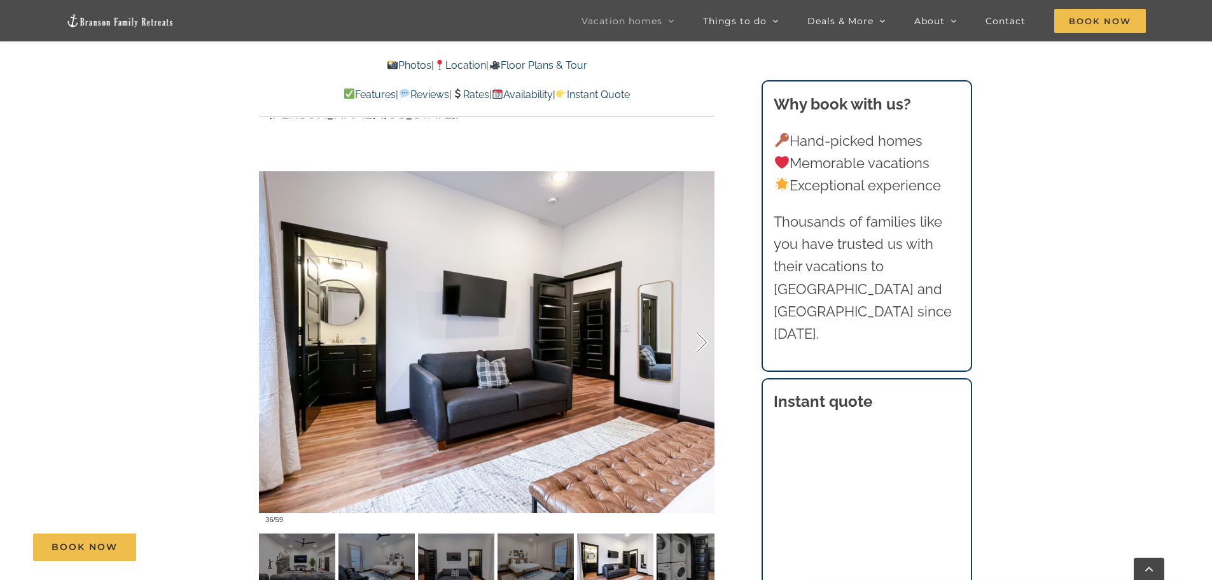
click at [702, 339] on div at bounding box center [688, 342] width 39 height 79
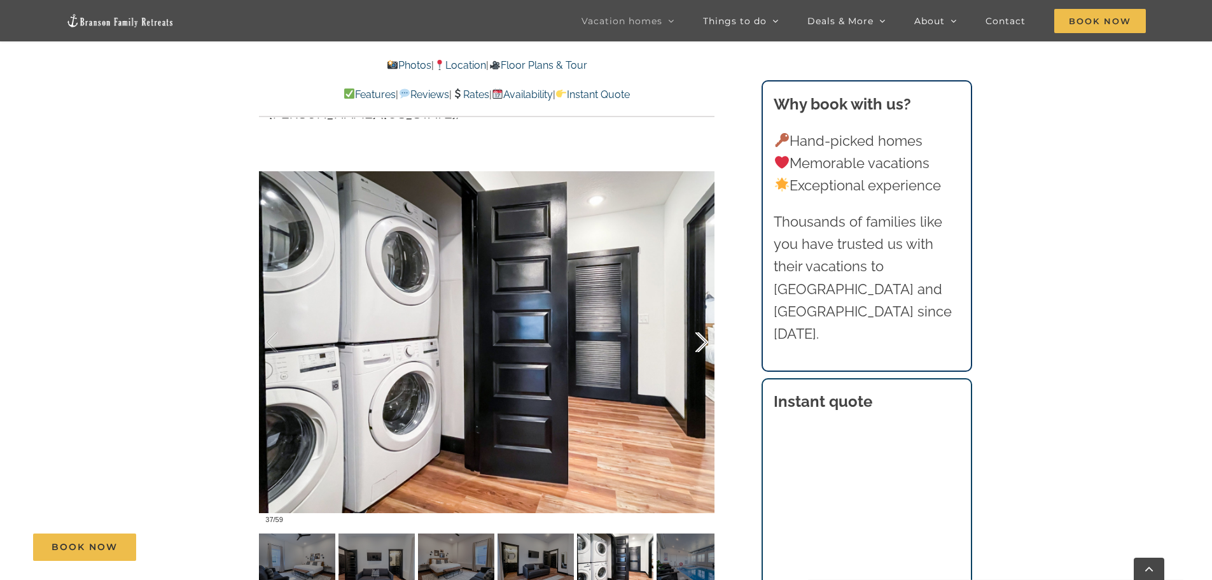
click at [703, 340] on div at bounding box center [688, 342] width 39 height 79
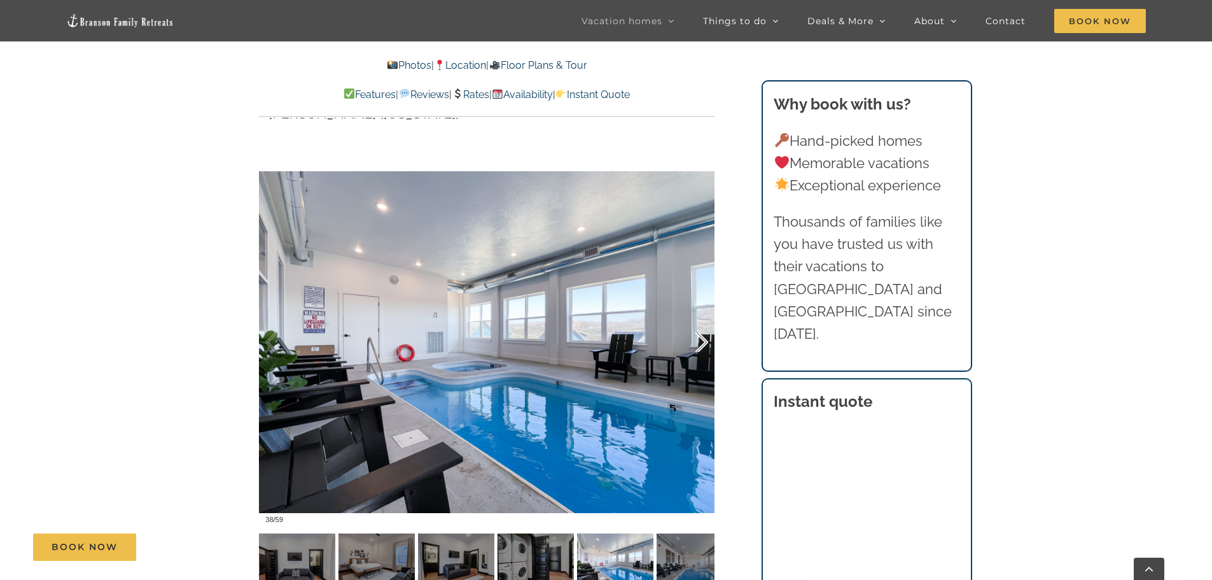
click at [706, 342] on div at bounding box center [688, 342] width 39 height 79
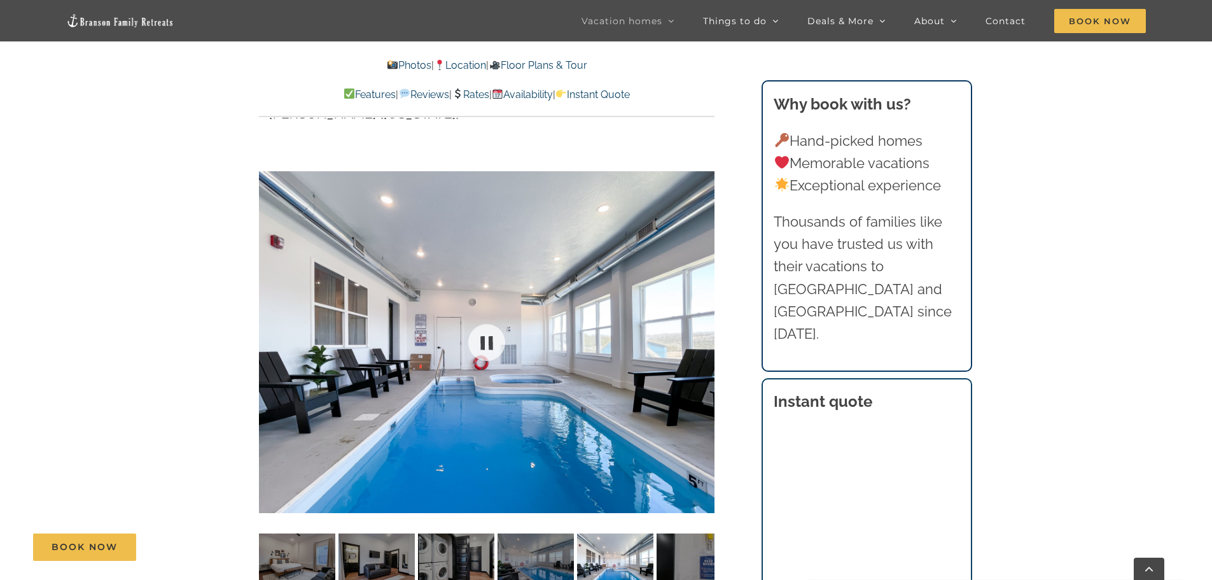
click at [706, 342] on div at bounding box center [487, 342] width 456 height 374
click at [706, 342] on div at bounding box center [688, 342] width 39 height 79
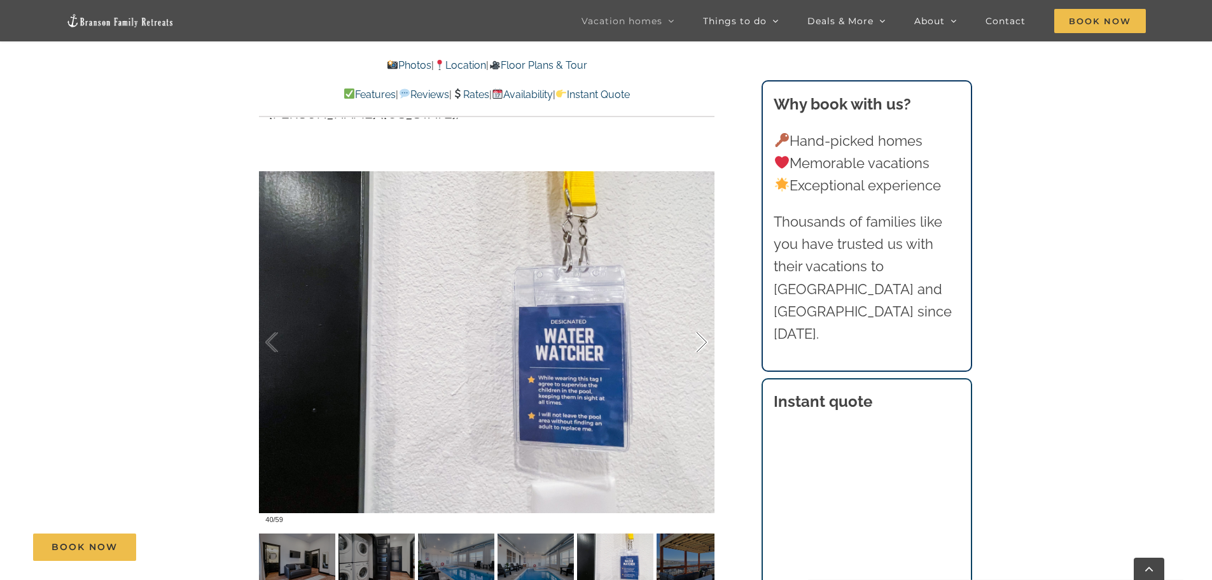
click at [706, 342] on div at bounding box center [688, 342] width 39 height 79
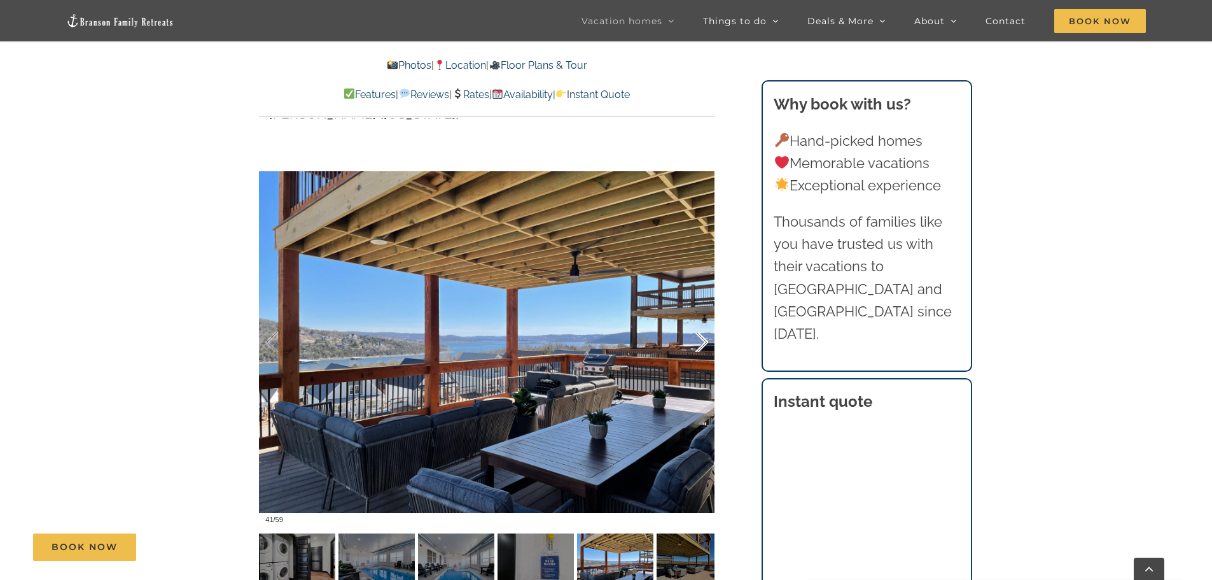
click at [706, 342] on div at bounding box center [688, 342] width 39 height 79
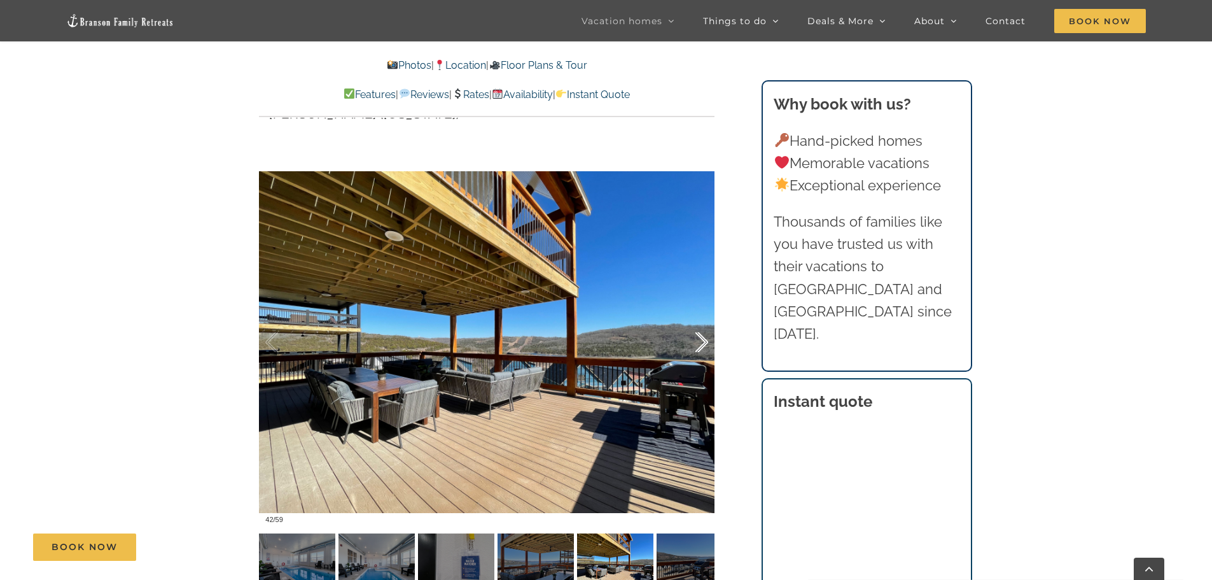
click at [704, 342] on div at bounding box center [688, 342] width 39 height 79
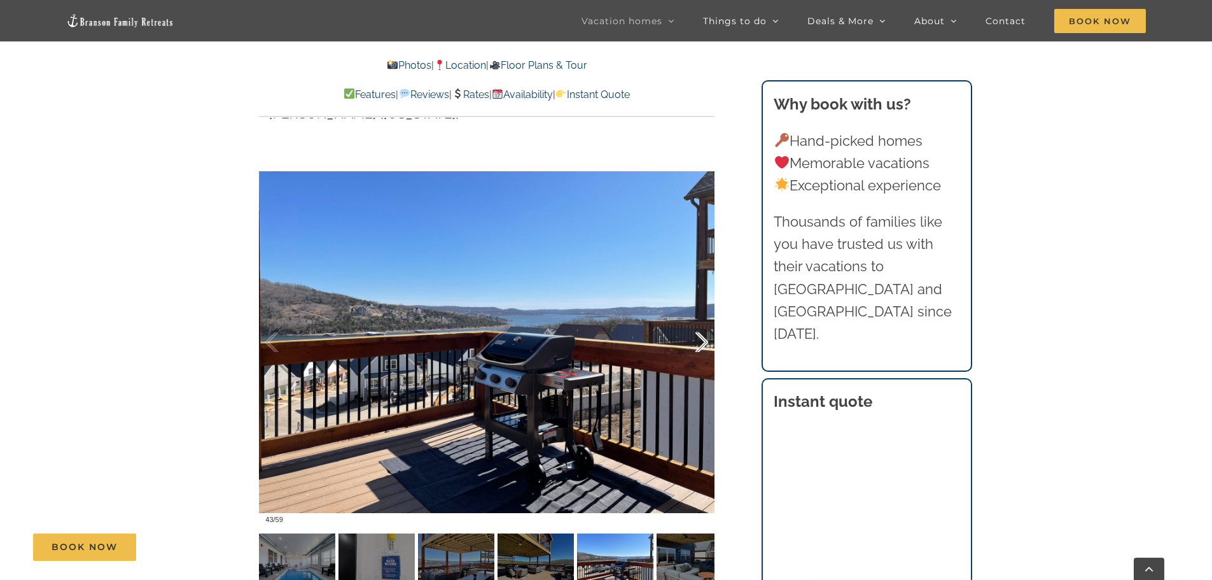
click at [704, 342] on div at bounding box center [688, 342] width 39 height 79
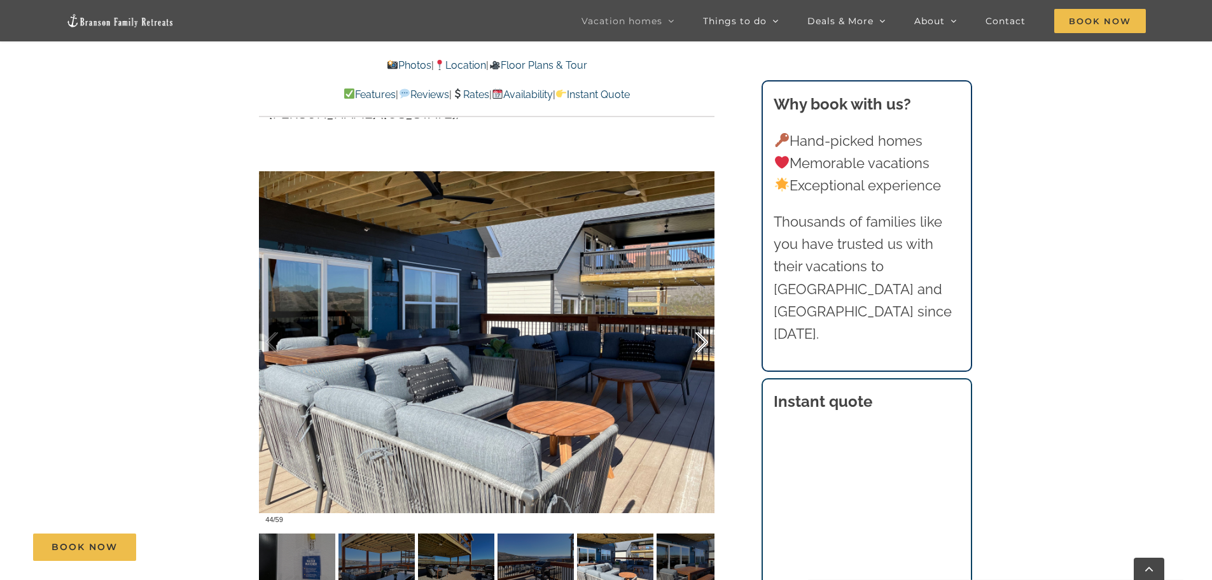
click at [704, 342] on div at bounding box center [688, 342] width 39 height 79
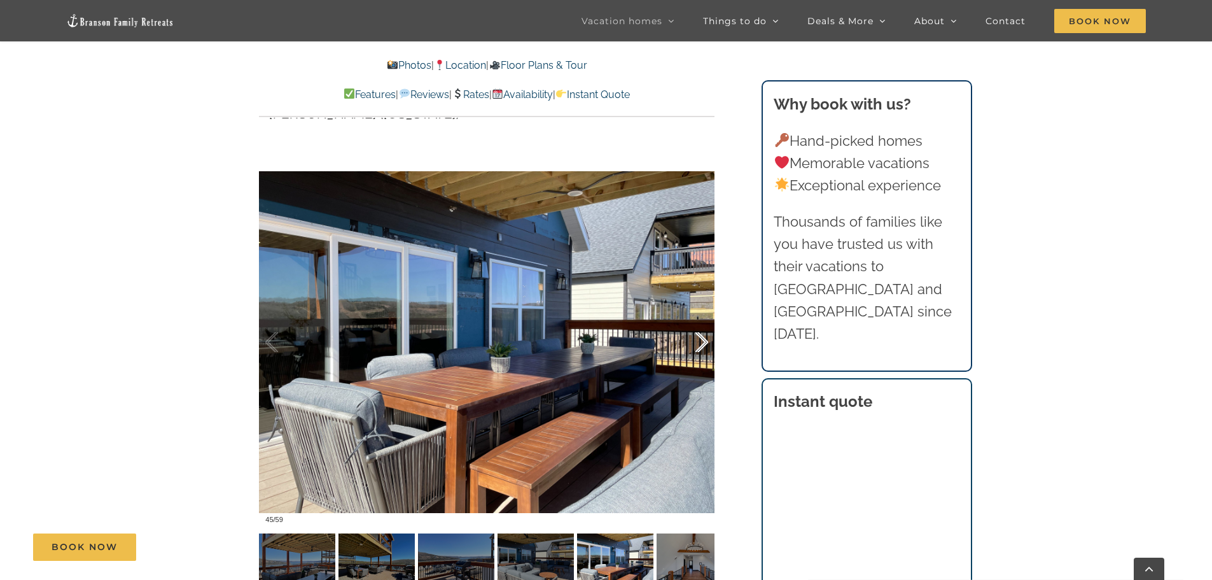
click at [704, 342] on div at bounding box center [688, 342] width 39 height 79
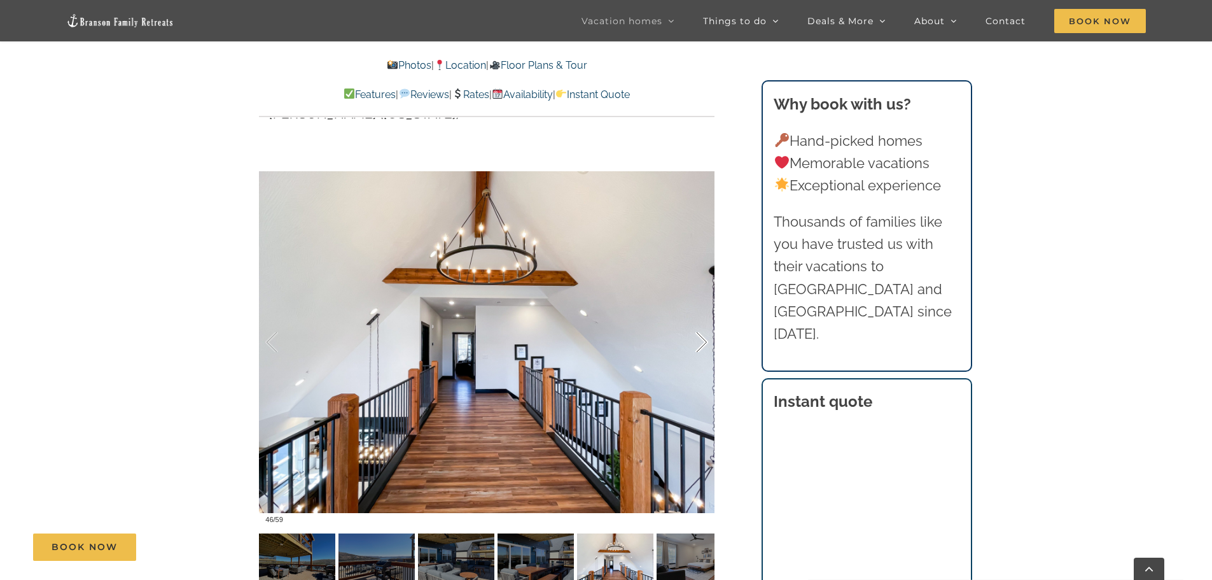
click at [704, 342] on div at bounding box center [688, 342] width 39 height 79
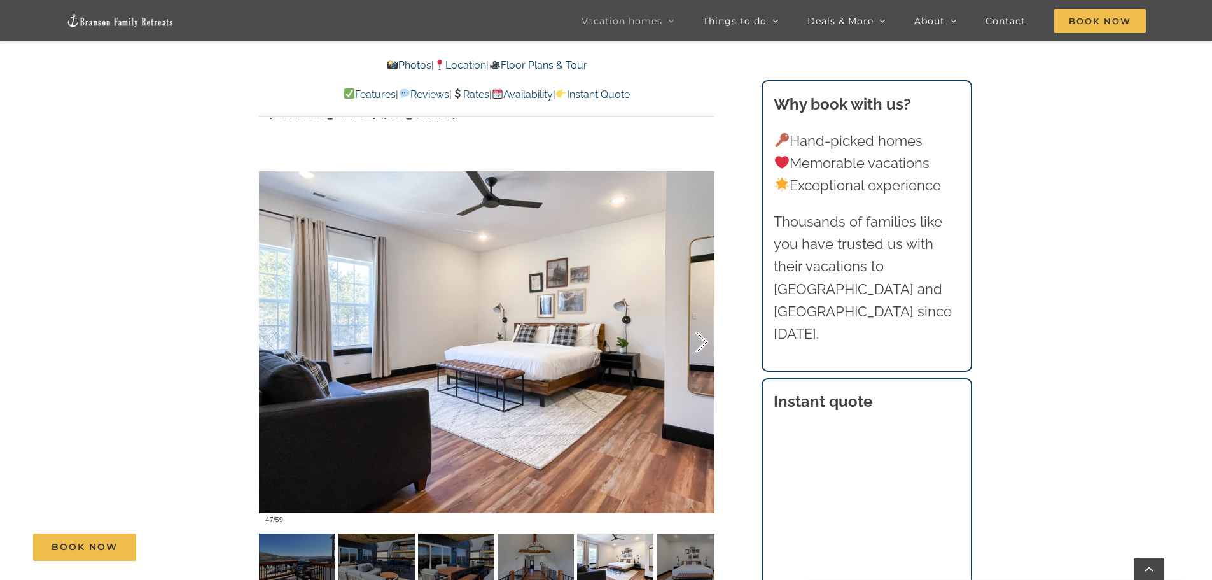
click at [704, 342] on div at bounding box center [688, 342] width 39 height 79
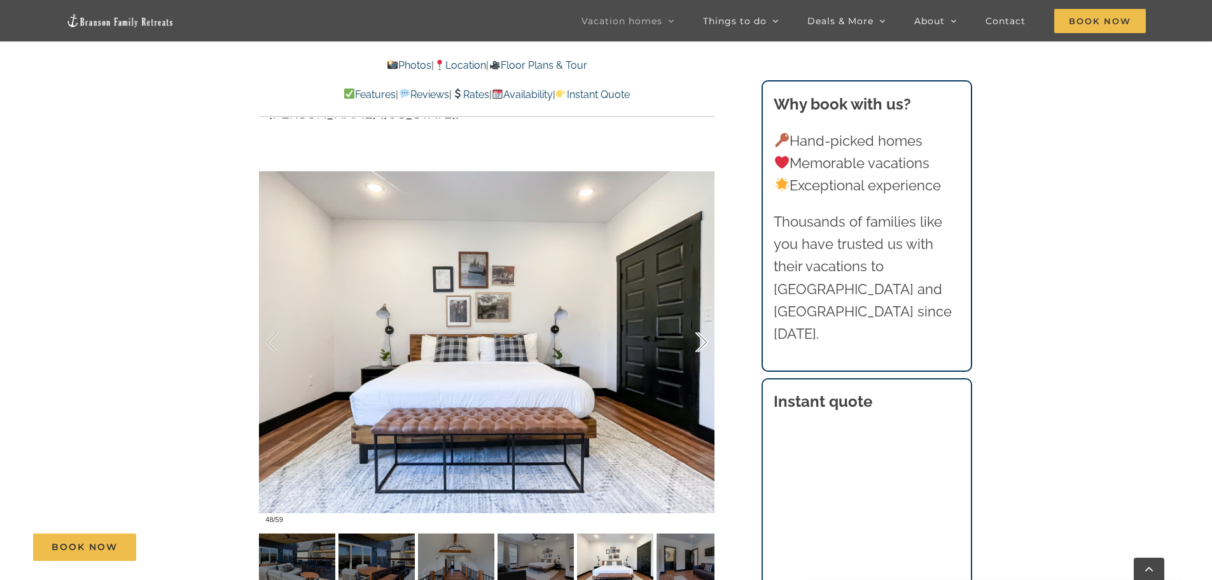
click at [704, 342] on div at bounding box center [688, 342] width 39 height 79
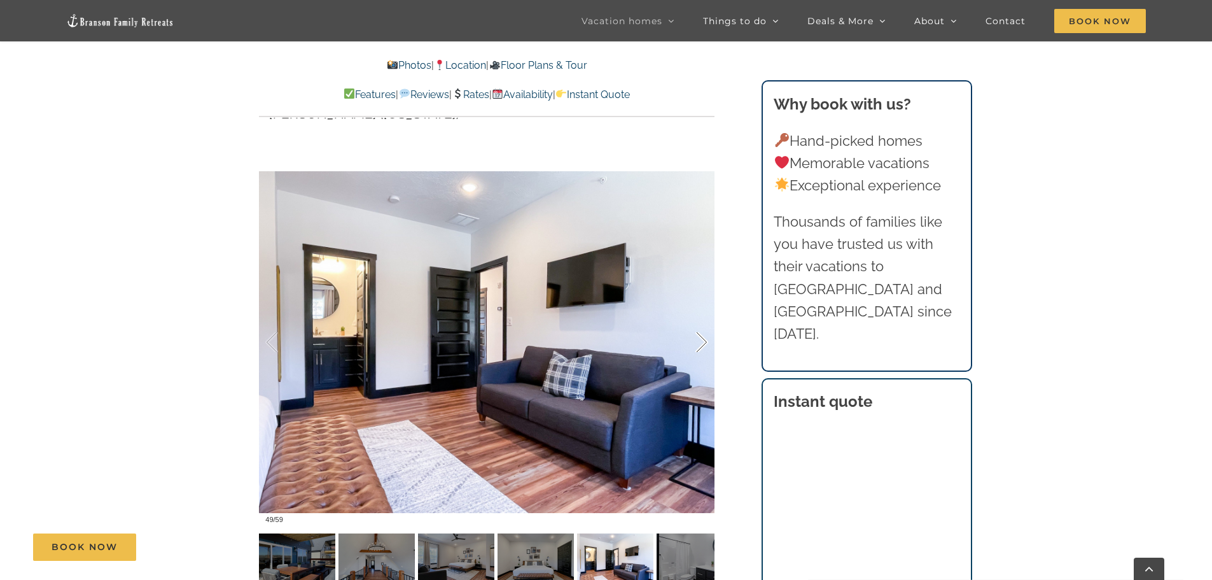
click at [704, 342] on div at bounding box center [688, 342] width 39 height 79
